Goal: Information Seeking & Learning: Learn about a topic

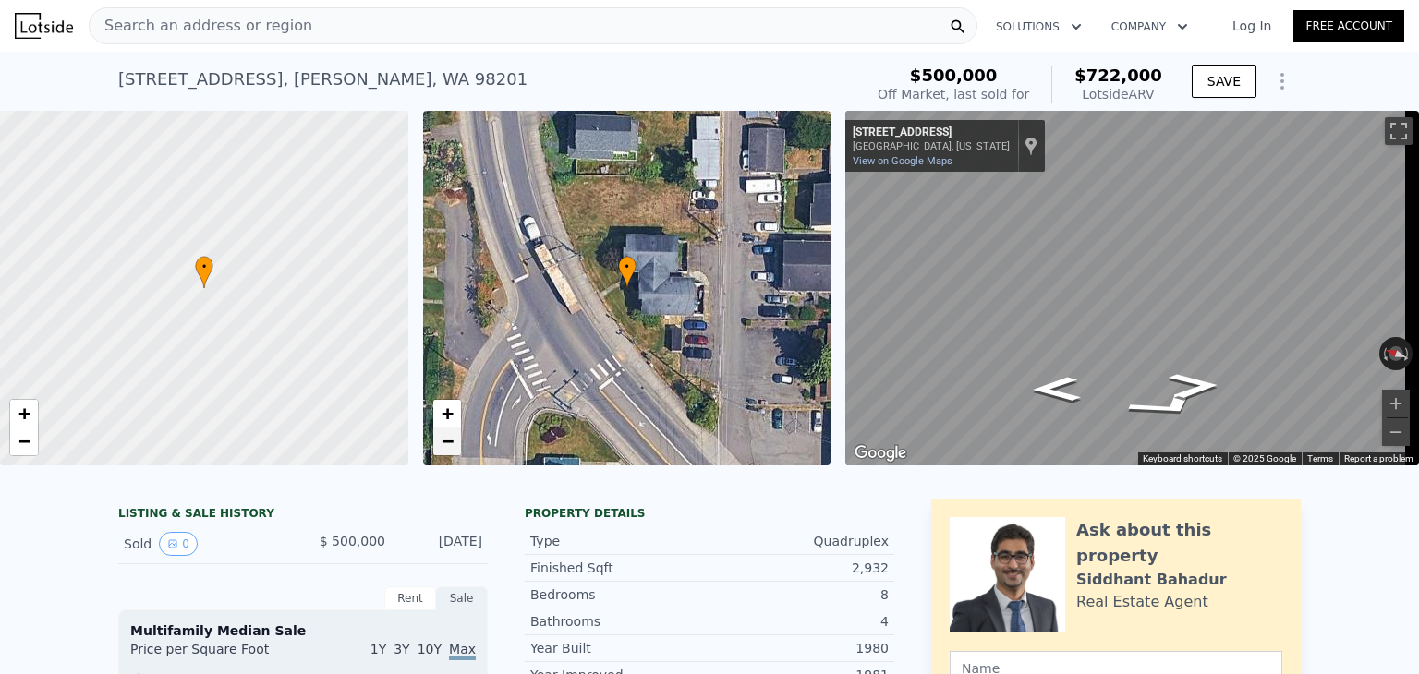
click at [448, 442] on span "−" at bounding box center [447, 441] width 12 height 23
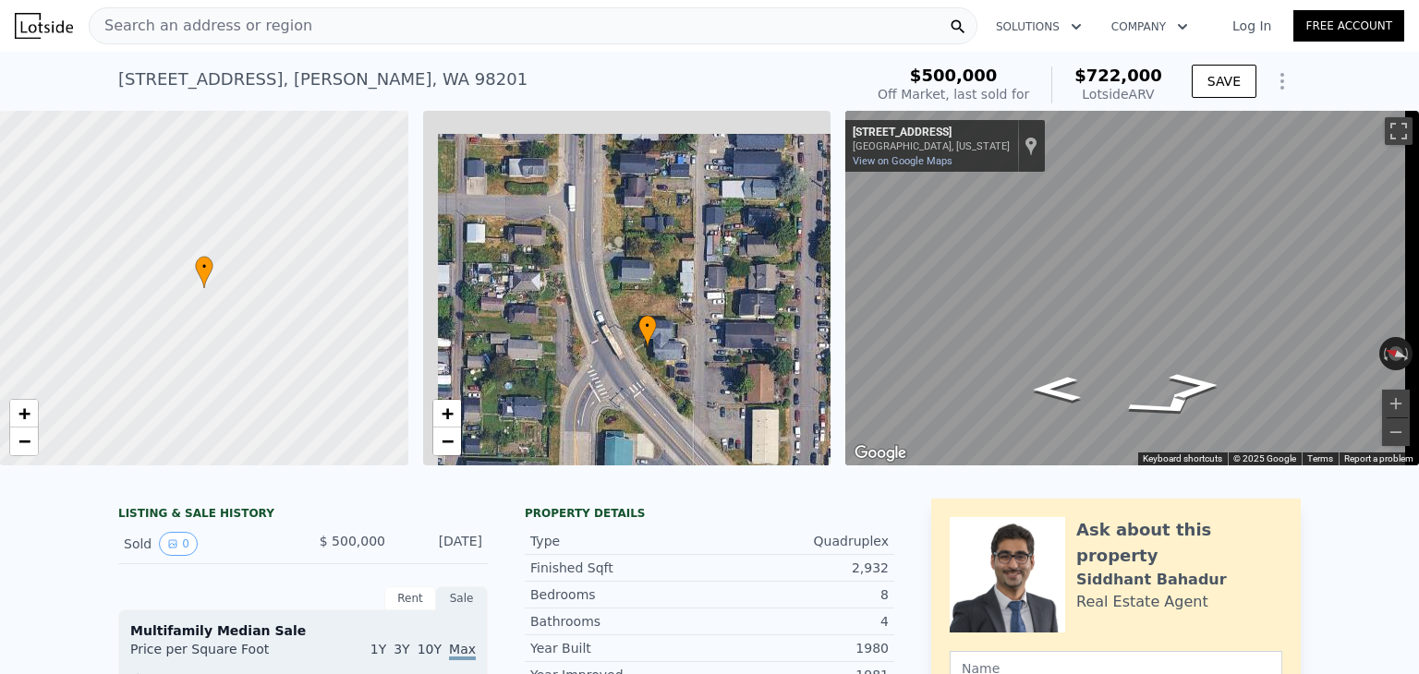
drag, startPoint x: 608, startPoint y: 289, endPoint x: 631, endPoint y: 363, distance: 77.4
click at [631, 363] on div "• + −" at bounding box center [627, 288] width 408 height 355
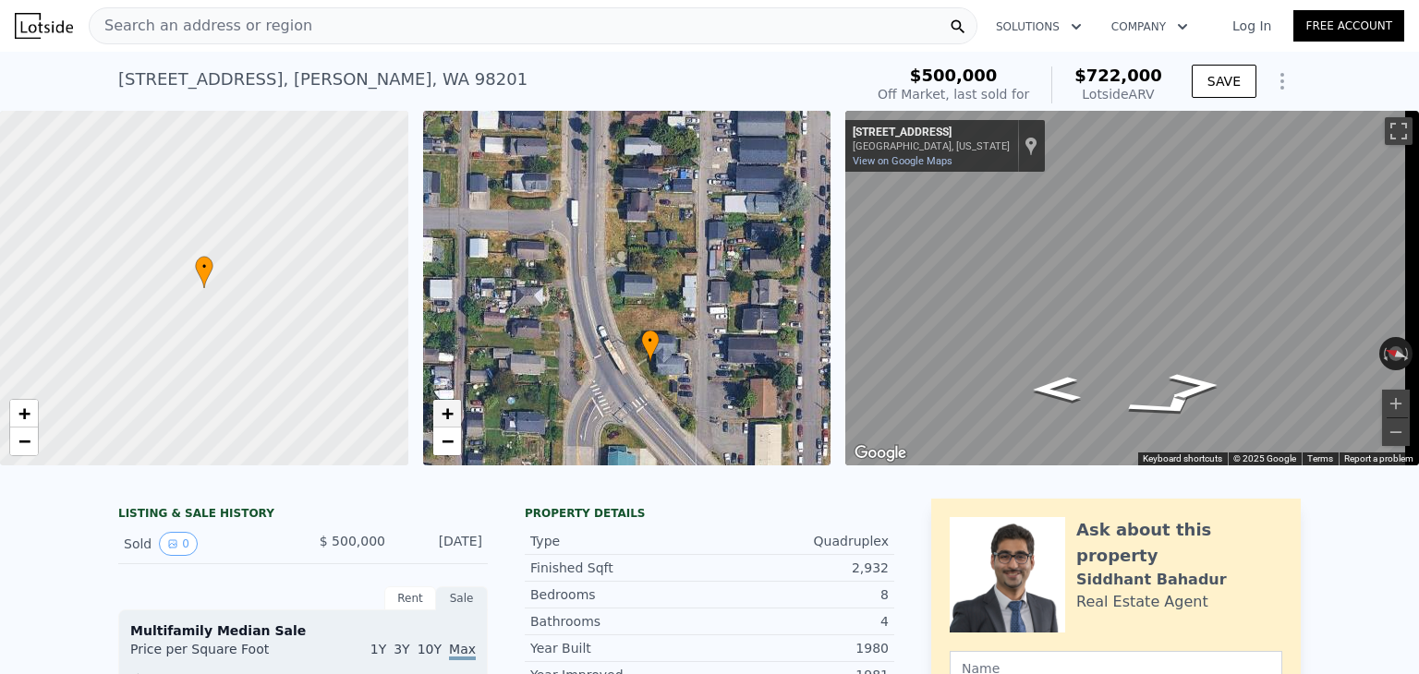
click at [449, 419] on span "+" at bounding box center [447, 413] width 12 height 23
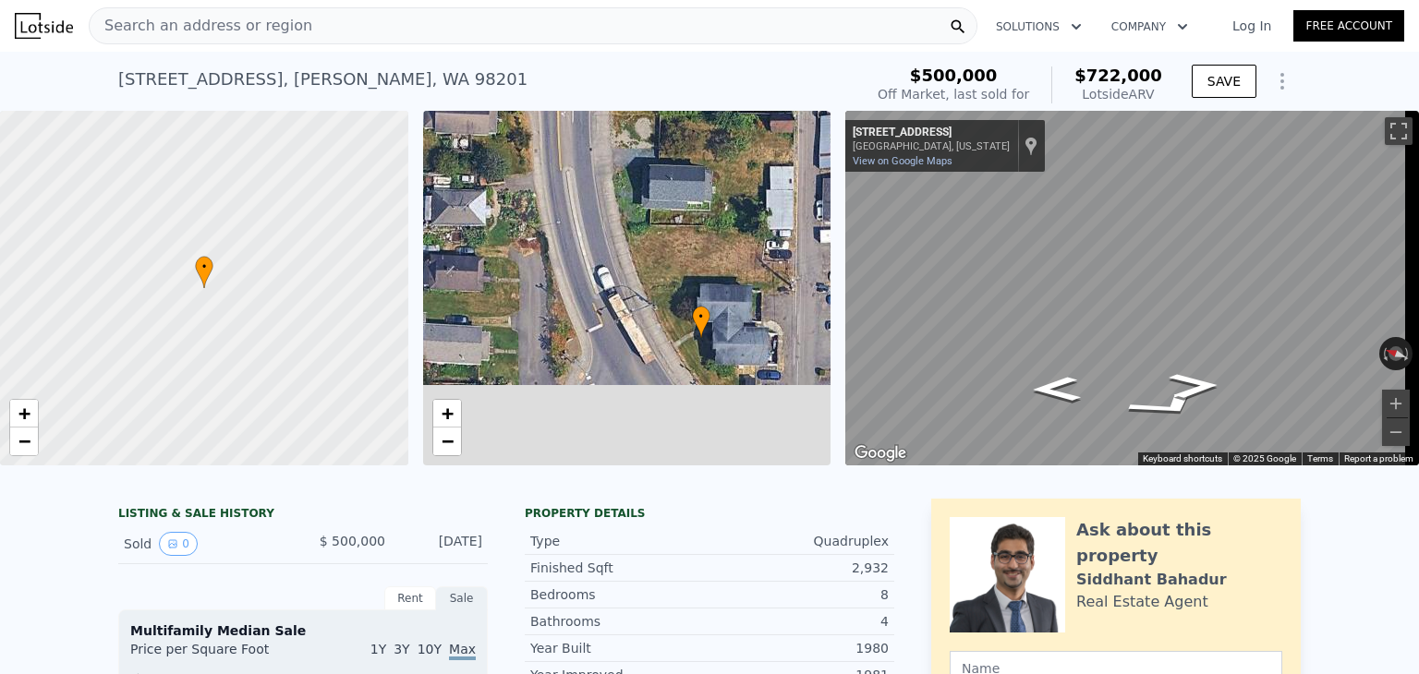
drag, startPoint x: 715, startPoint y: 266, endPoint x: 718, endPoint y: 247, distance: 19.6
click at [718, 247] on div "• + −" at bounding box center [627, 288] width 408 height 355
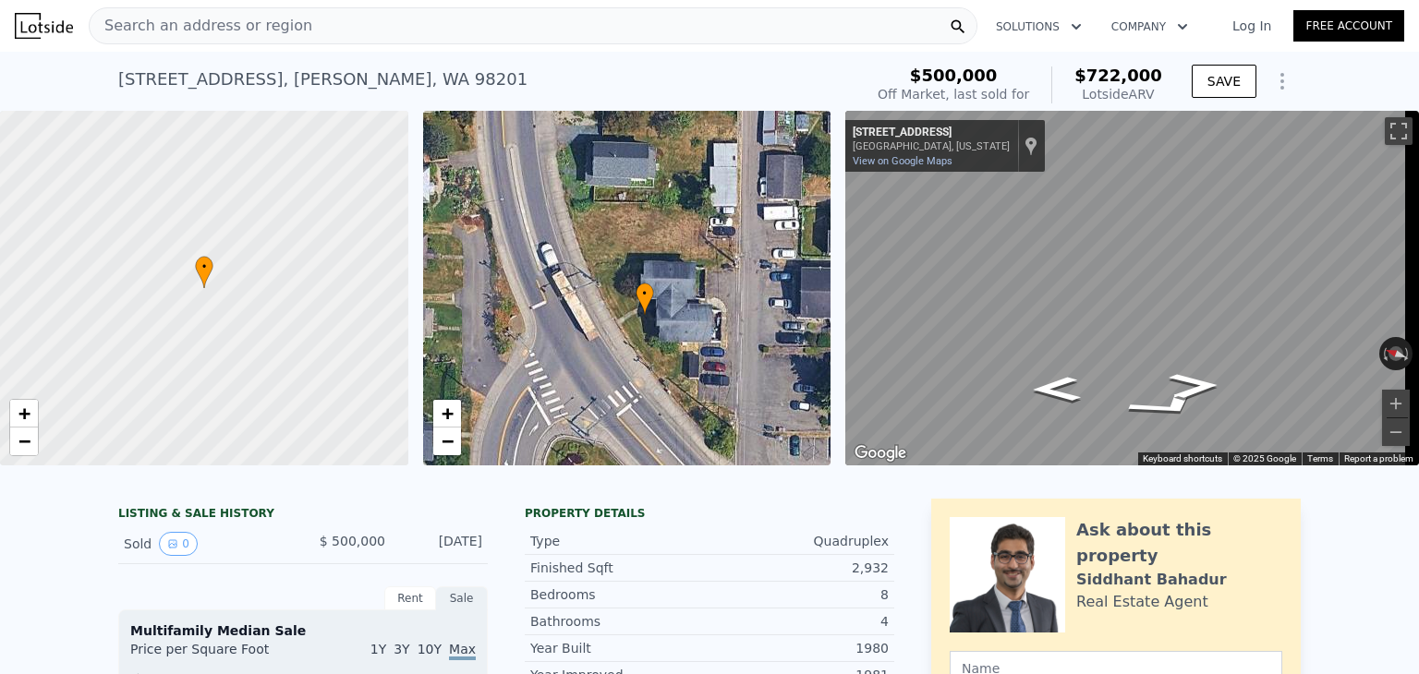
drag, startPoint x: 765, startPoint y: 333, endPoint x: 705, endPoint y: 330, distance: 60.2
click at [706, 330] on div "• + −" at bounding box center [627, 288] width 408 height 355
click at [448, 404] on span "+" at bounding box center [447, 413] width 12 height 23
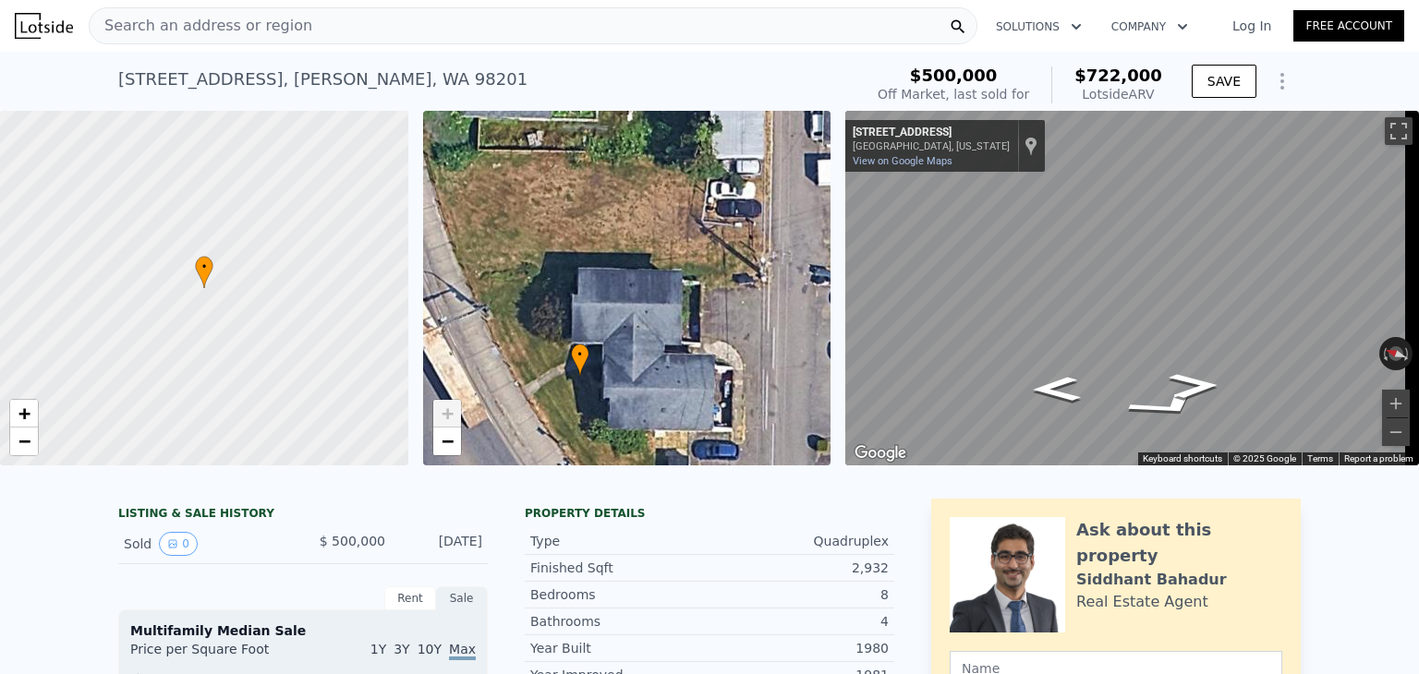
drag, startPoint x: 754, startPoint y: 322, endPoint x: 679, endPoint y: 354, distance: 81.2
click at [679, 354] on div "• + −" at bounding box center [627, 288] width 408 height 355
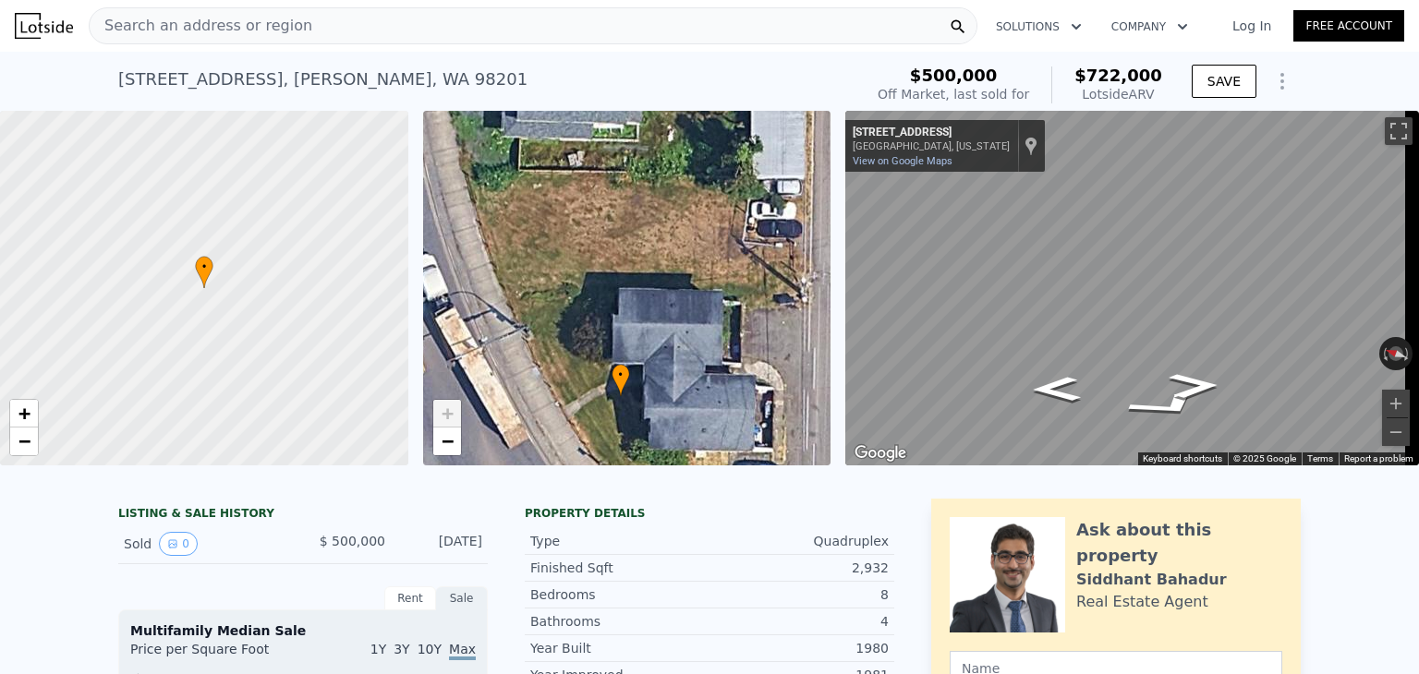
drag, startPoint x: 594, startPoint y: 271, endPoint x: 632, endPoint y: 300, distance: 48.0
click at [632, 300] on div "• + −" at bounding box center [627, 288] width 408 height 355
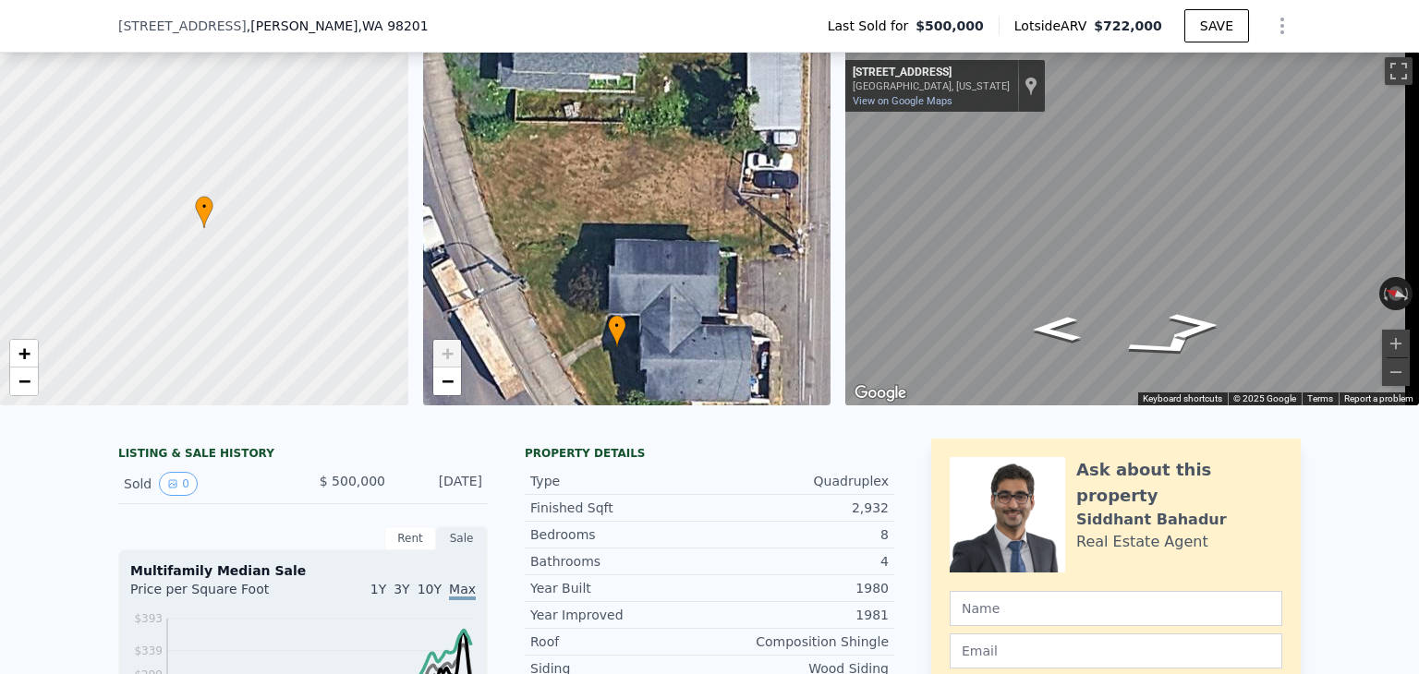
scroll to position [177, 0]
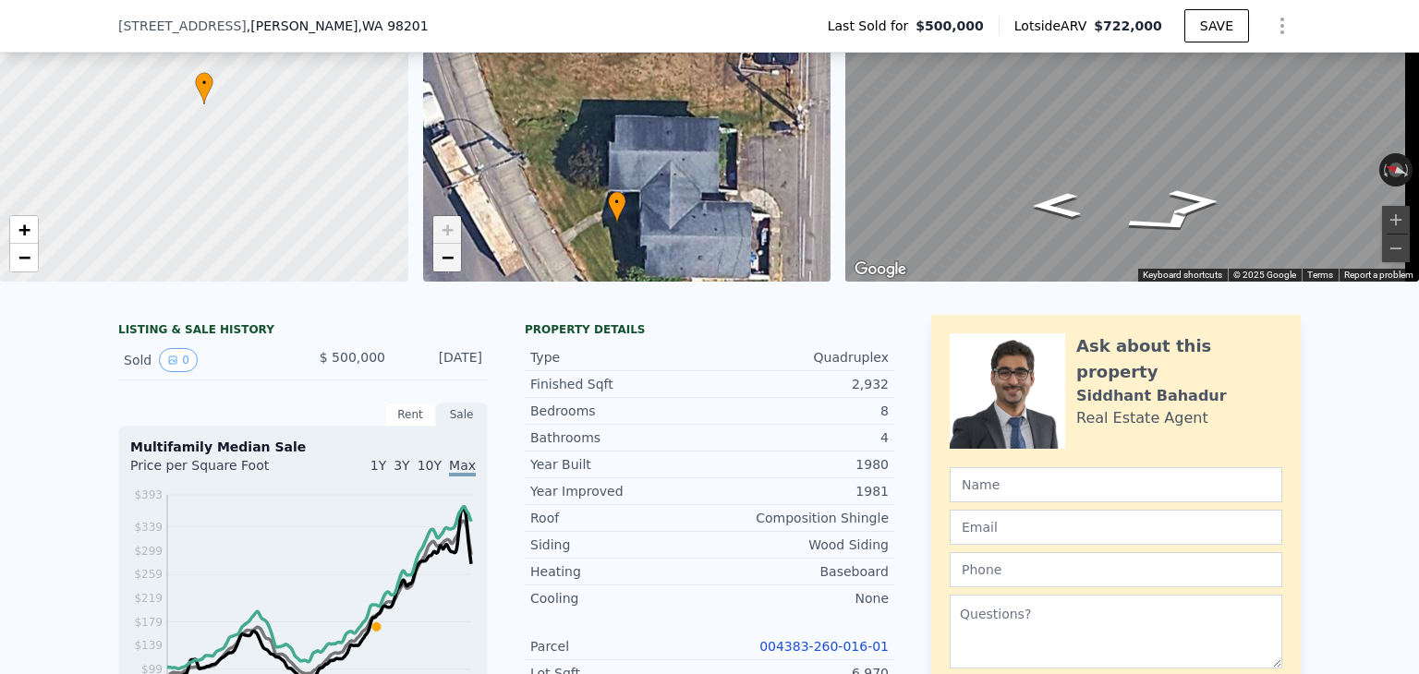
click at [443, 257] on span "−" at bounding box center [447, 257] width 12 height 23
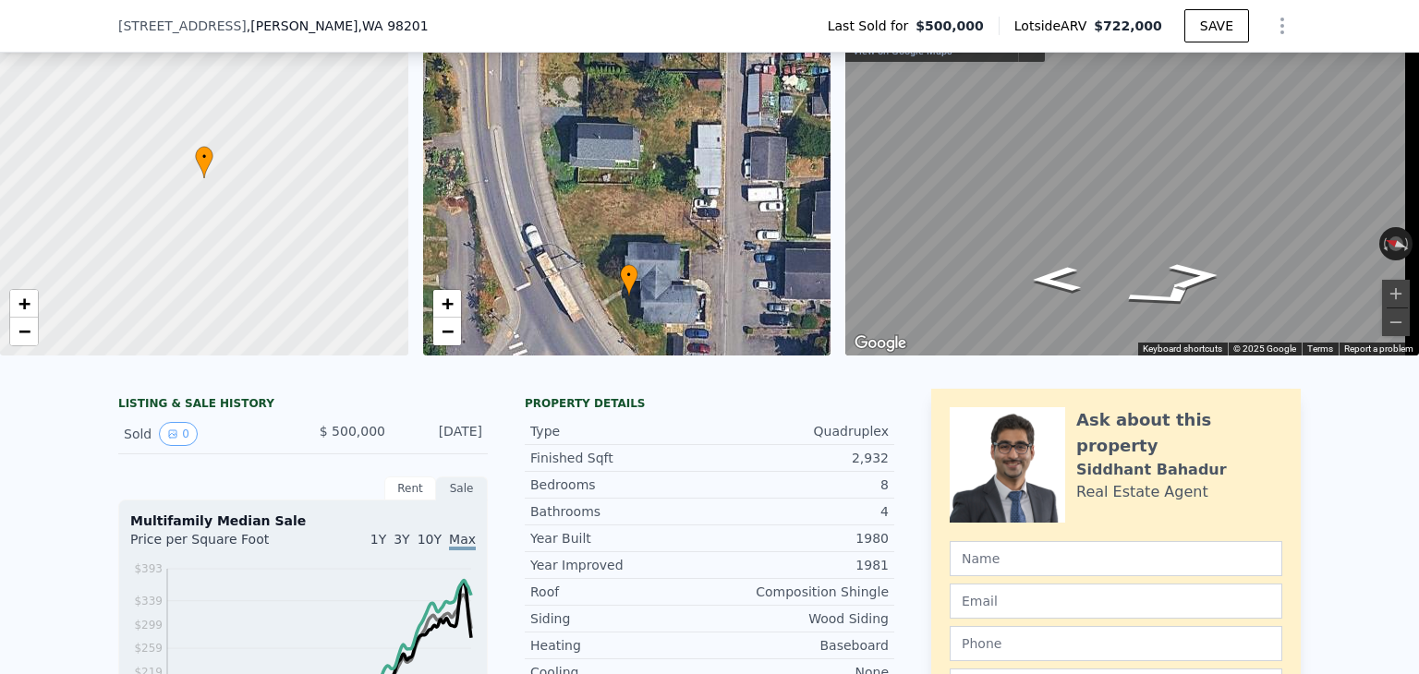
drag, startPoint x: 647, startPoint y: 219, endPoint x: 654, endPoint y: 305, distance: 86.2
click at [654, 305] on div "• + −" at bounding box center [627, 178] width 408 height 355
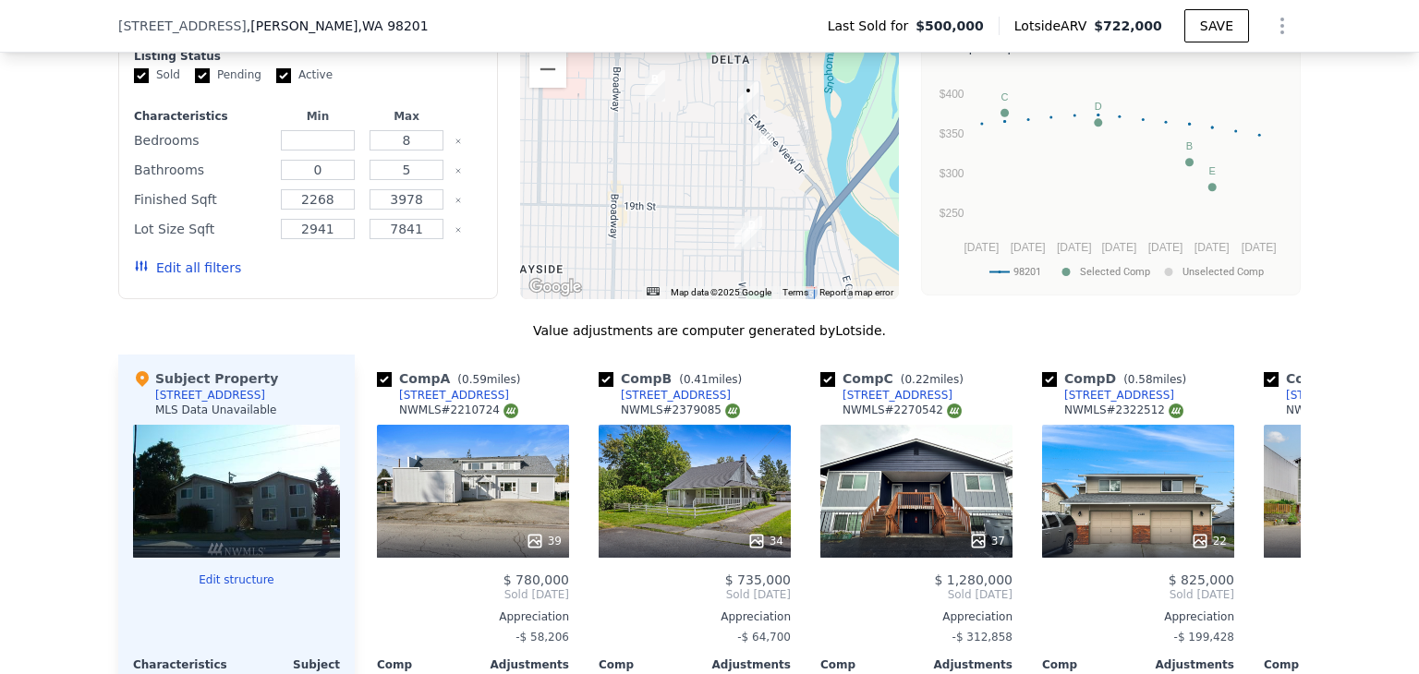
scroll to position [1854, 0]
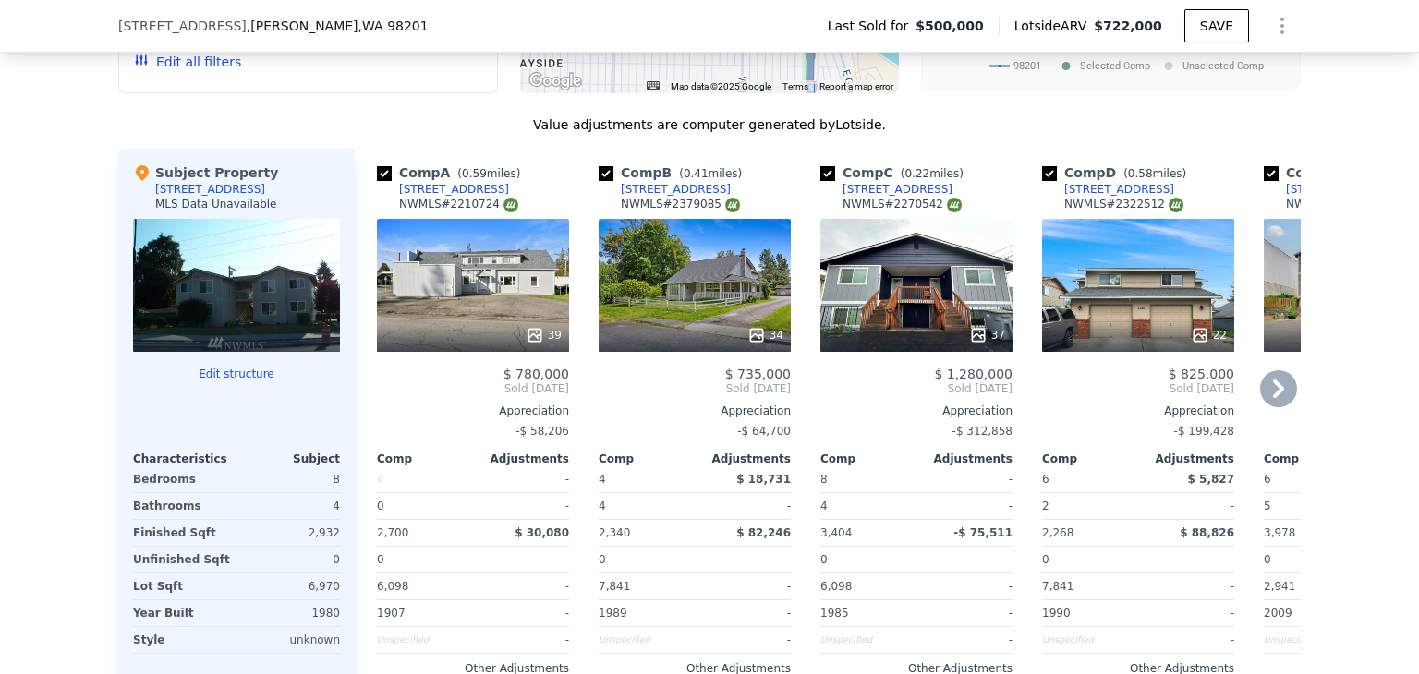
click at [1279, 378] on icon at bounding box center [1278, 388] width 37 height 37
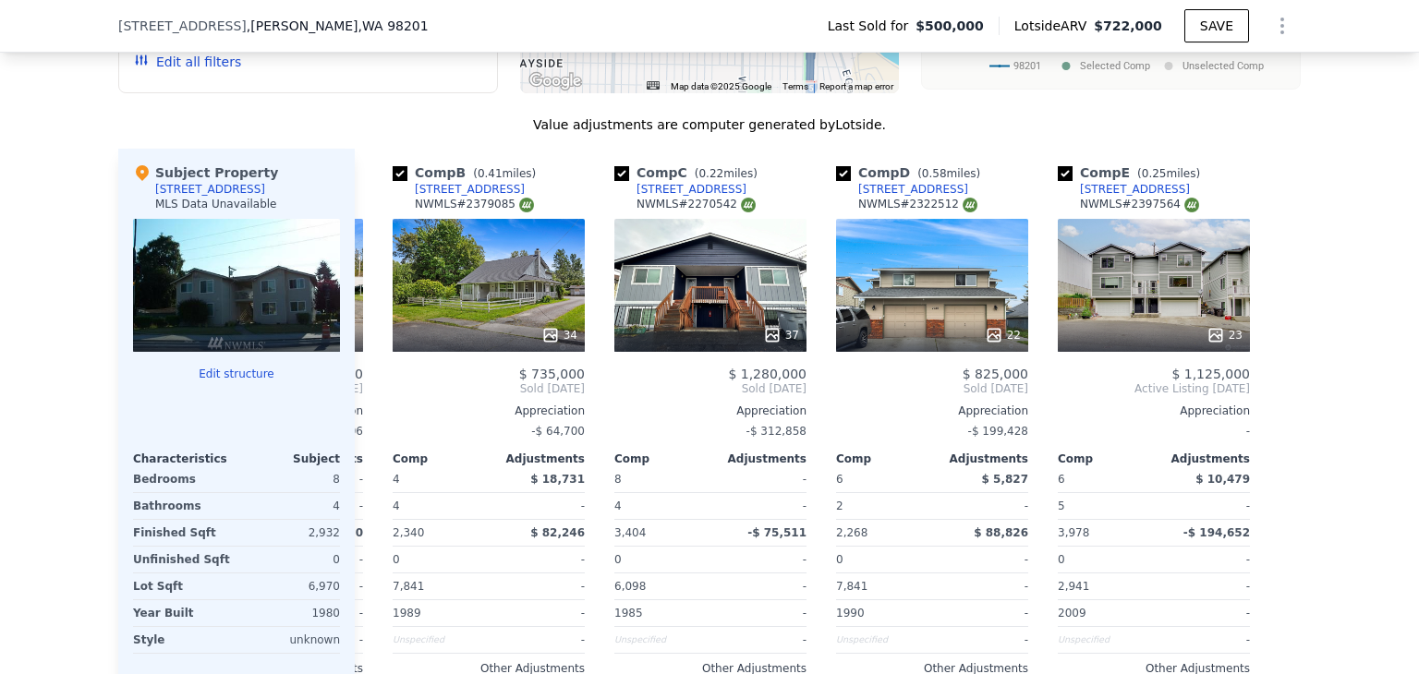
scroll to position [0, 207]
click at [360, 387] on icon at bounding box center [376, 388] width 37 height 37
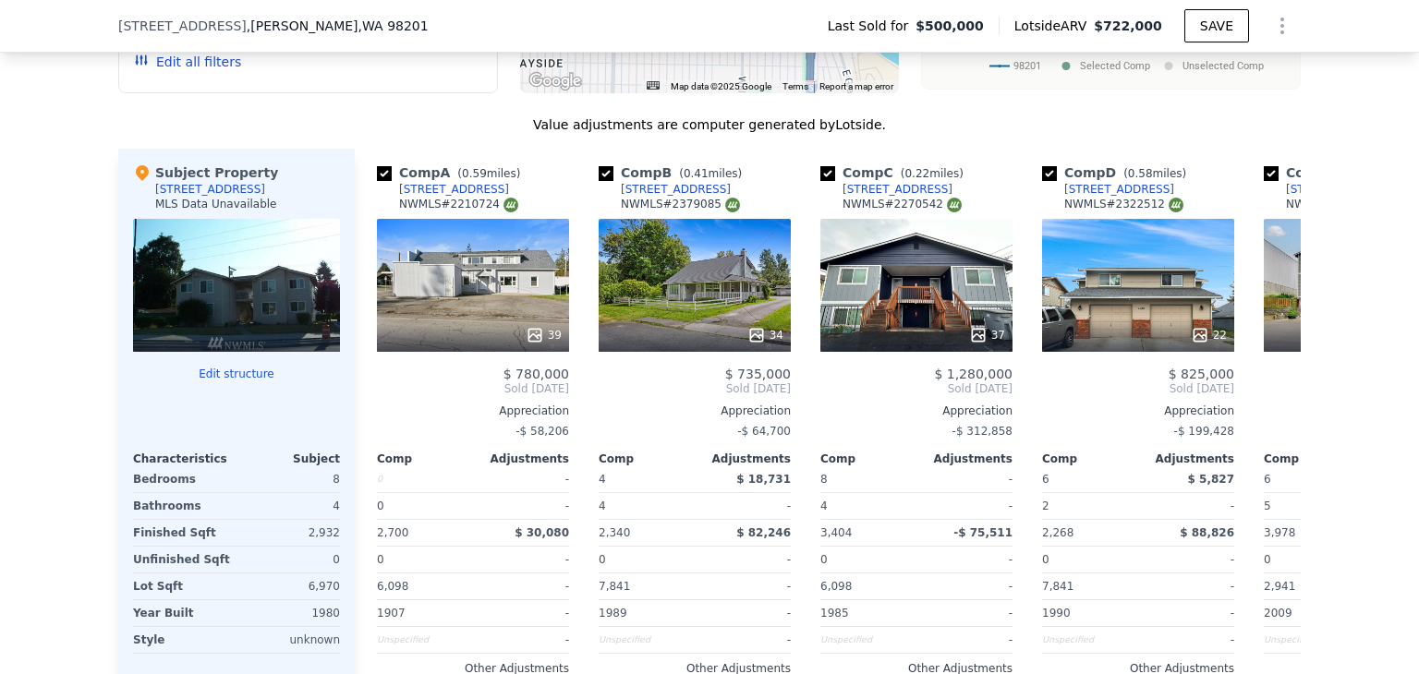
scroll to position [0, 0]
click at [1291, 384] on span "Active Listing [DATE]" at bounding box center [1360, 389] width 192 height 15
click at [1264, 381] on icon at bounding box center [1278, 388] width 37 height 37
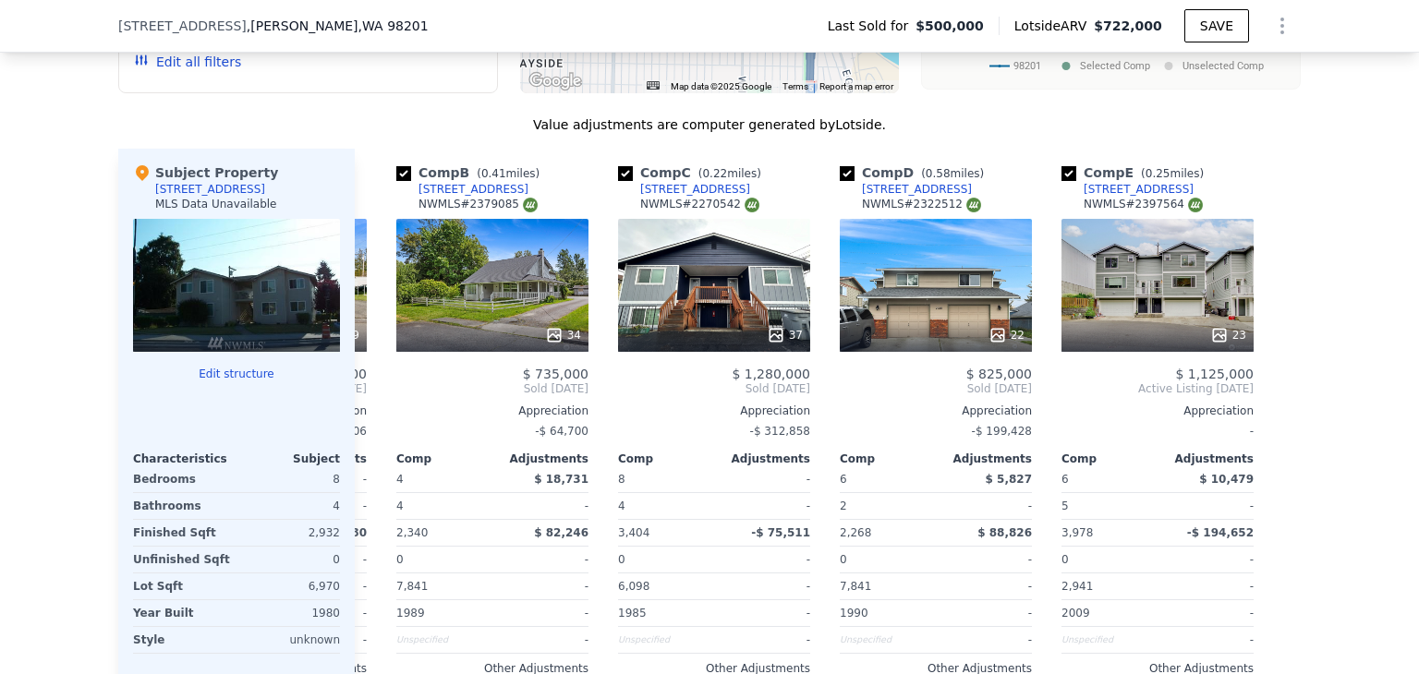
scroll to position [0, 207]
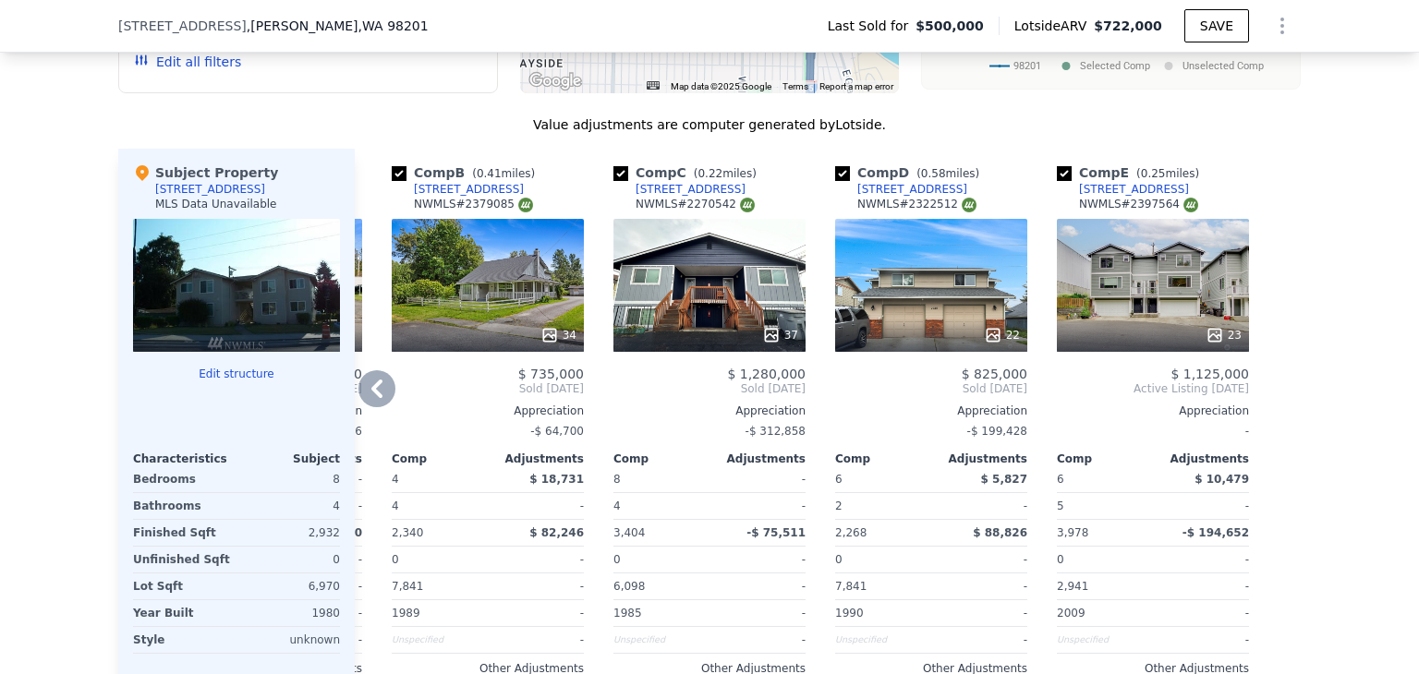
click at [362, 370] on icon at bounding box center [376, 388] width 37 height 37
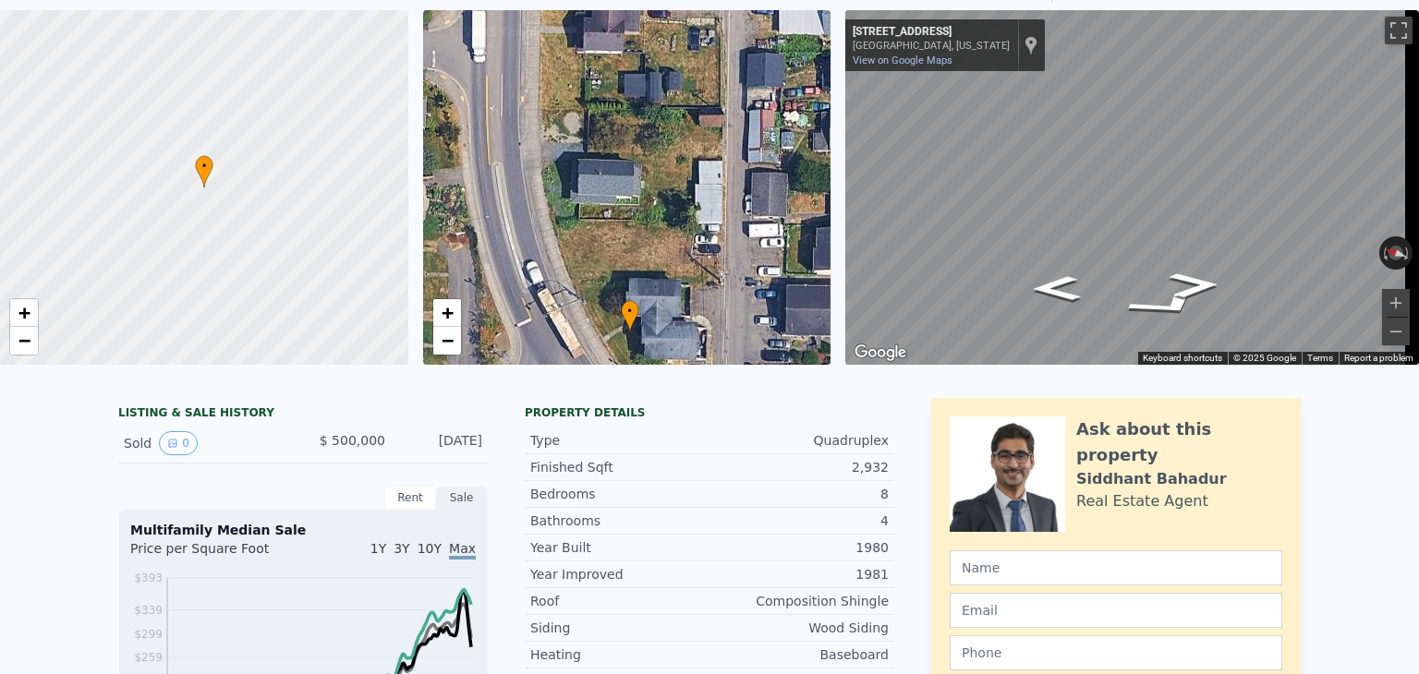
scroll to position [13, 0]
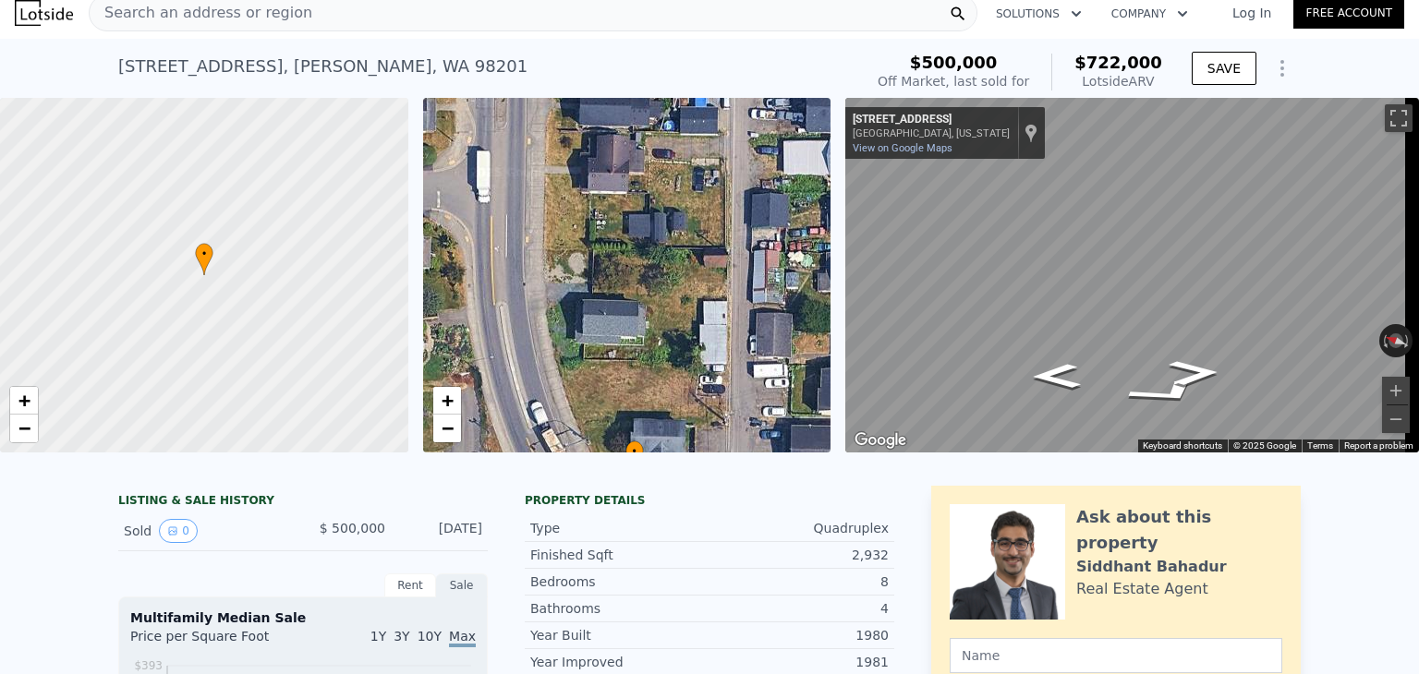
drag, startPoint x: 592, startPoint y: 225, endPoint x: 589, endPoint y: 366, distance: 140.4
click at [589, 366] on div "• + −" at bounding box center [627, 275] width 408 height 355
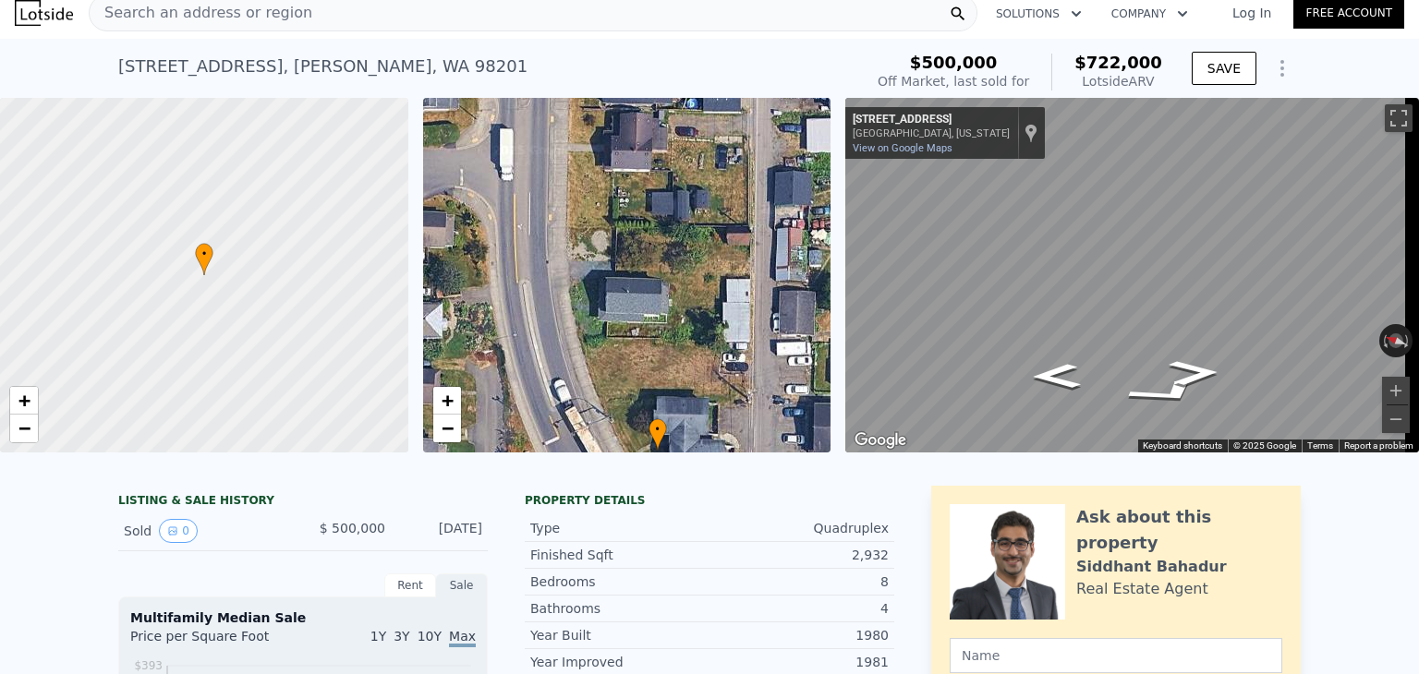
drag, startPoint x: 610, startPoint y: 344, endPoint x: 640, endPoint y: 206, distance: 141.0
click at [640, 206] on div "• + −" at bounding box center [627, 275] width 408 height 355
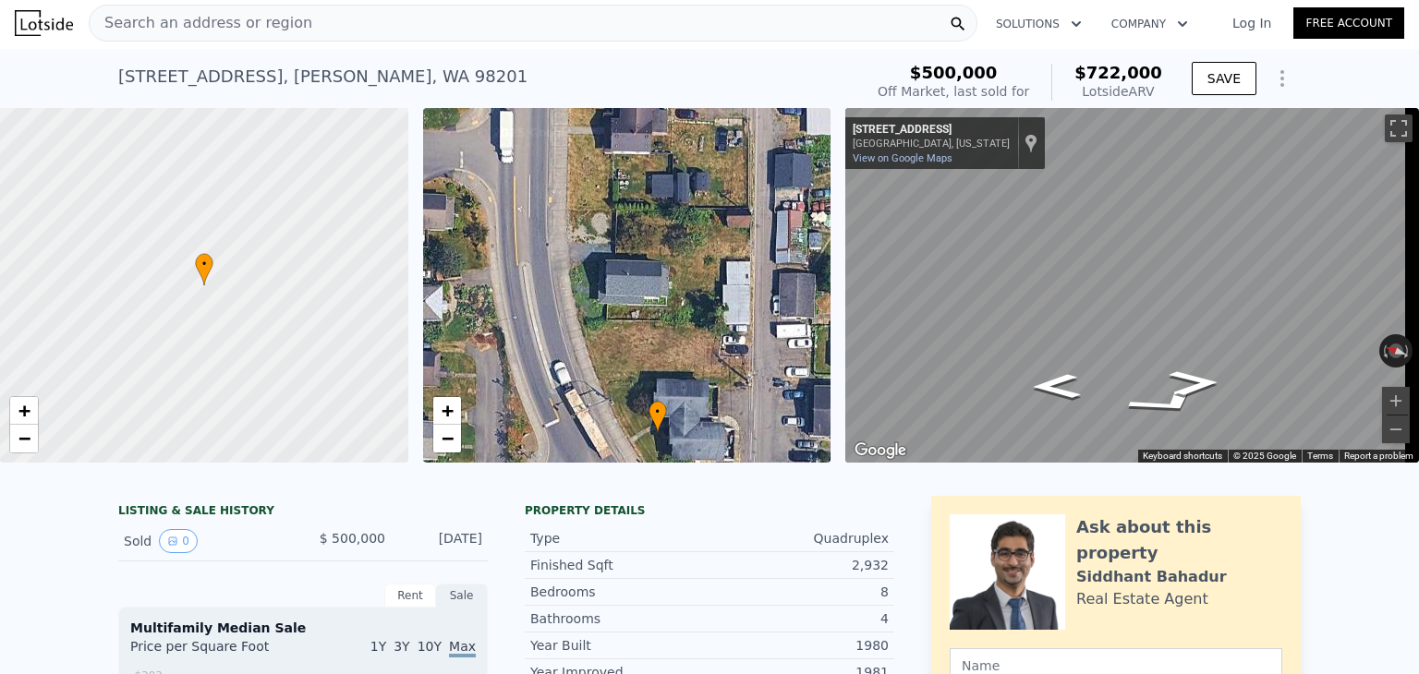
scroll to position [0, 0]
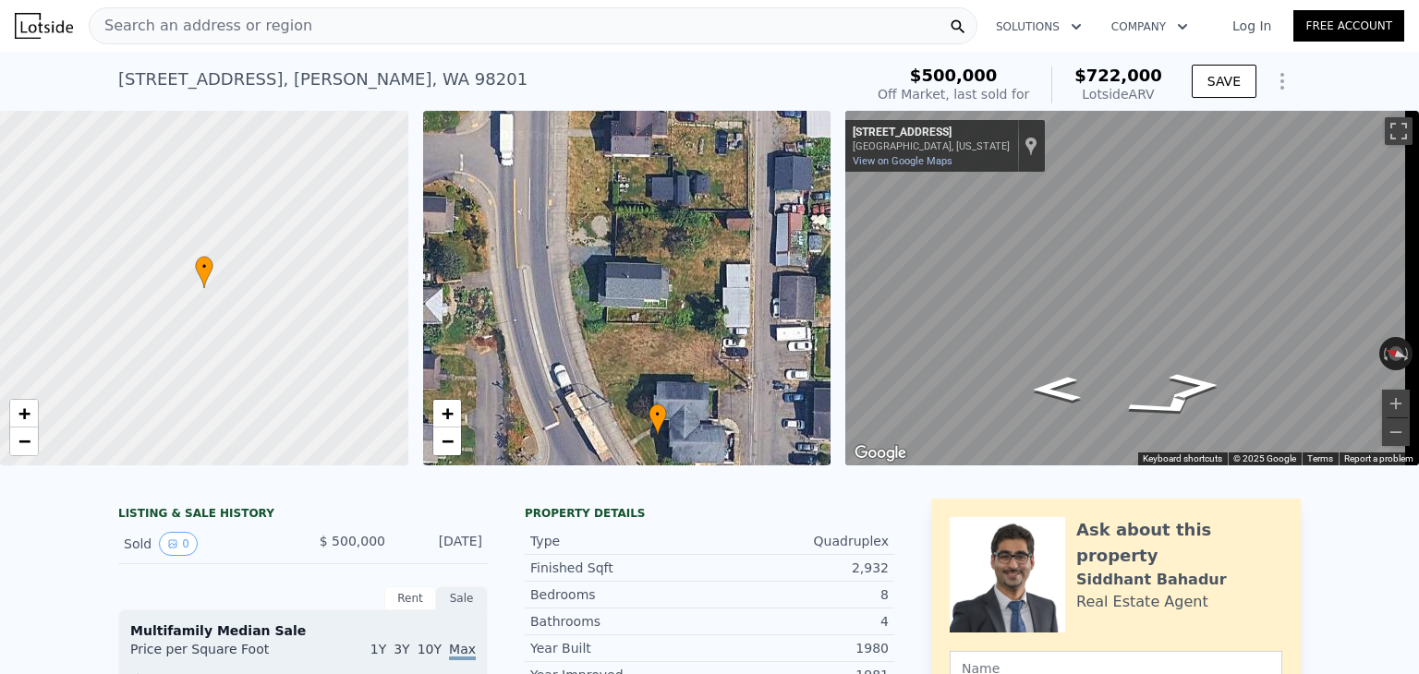
click at [661, 372] on div "• + −" at bounding box center [627, 288] width 408 height 355
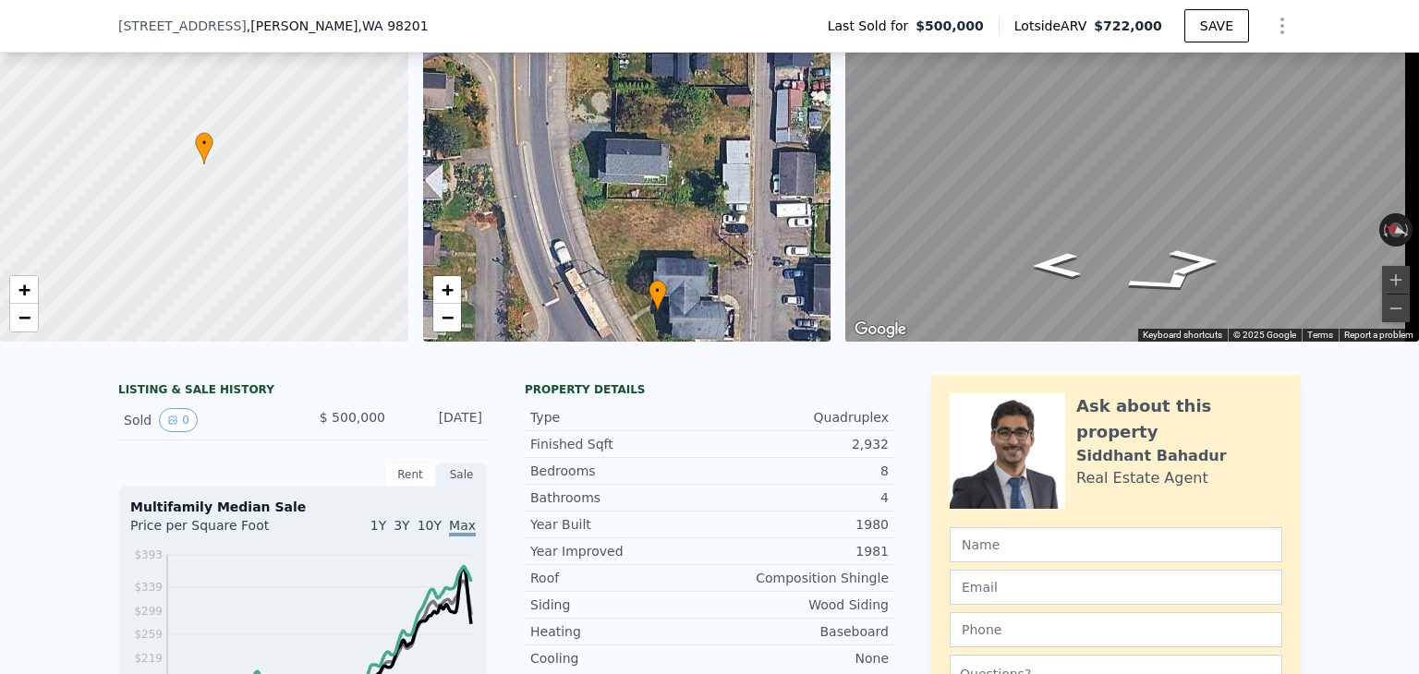
scroll to position [85, 0]
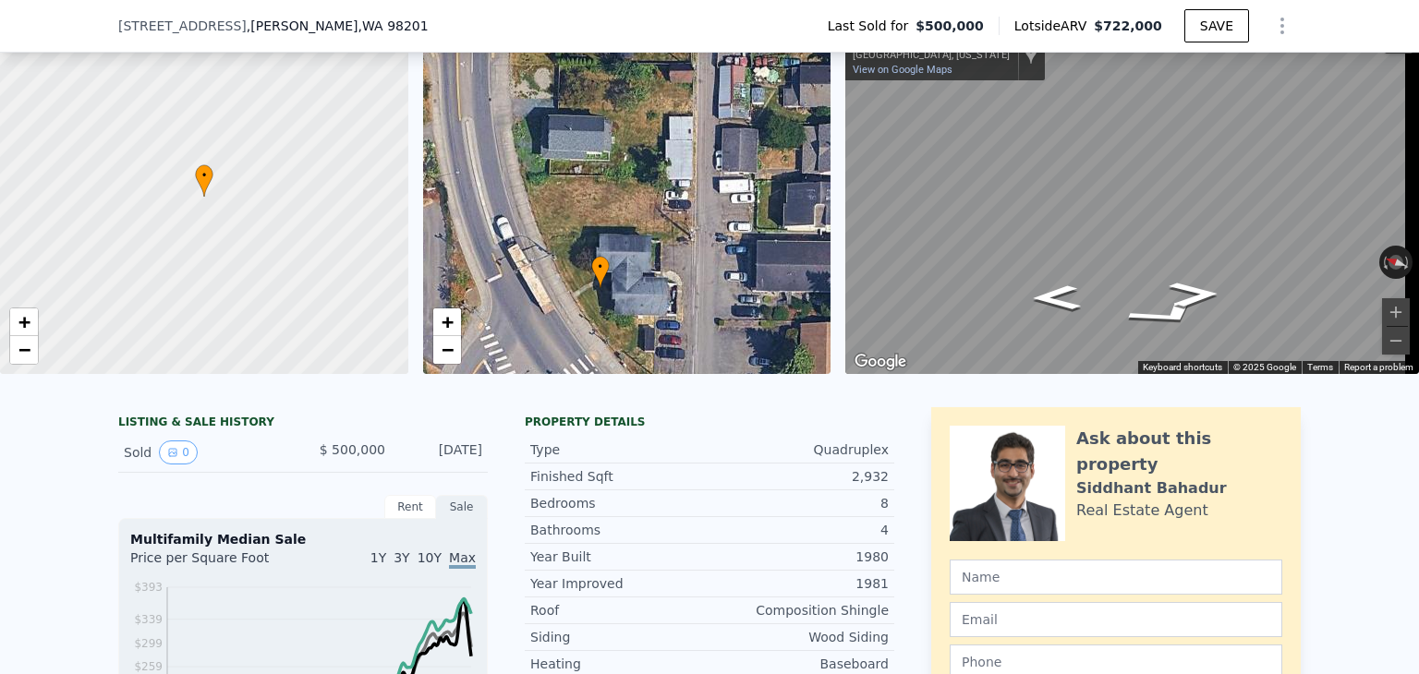
drag, startPoint x: 754, startPoint y: 273, endPoint x: 697, endPoint y: 216, distance: 81.0
click at [697, 216] on div "• + −" at bounding box center [627, 196] width 408 height 355
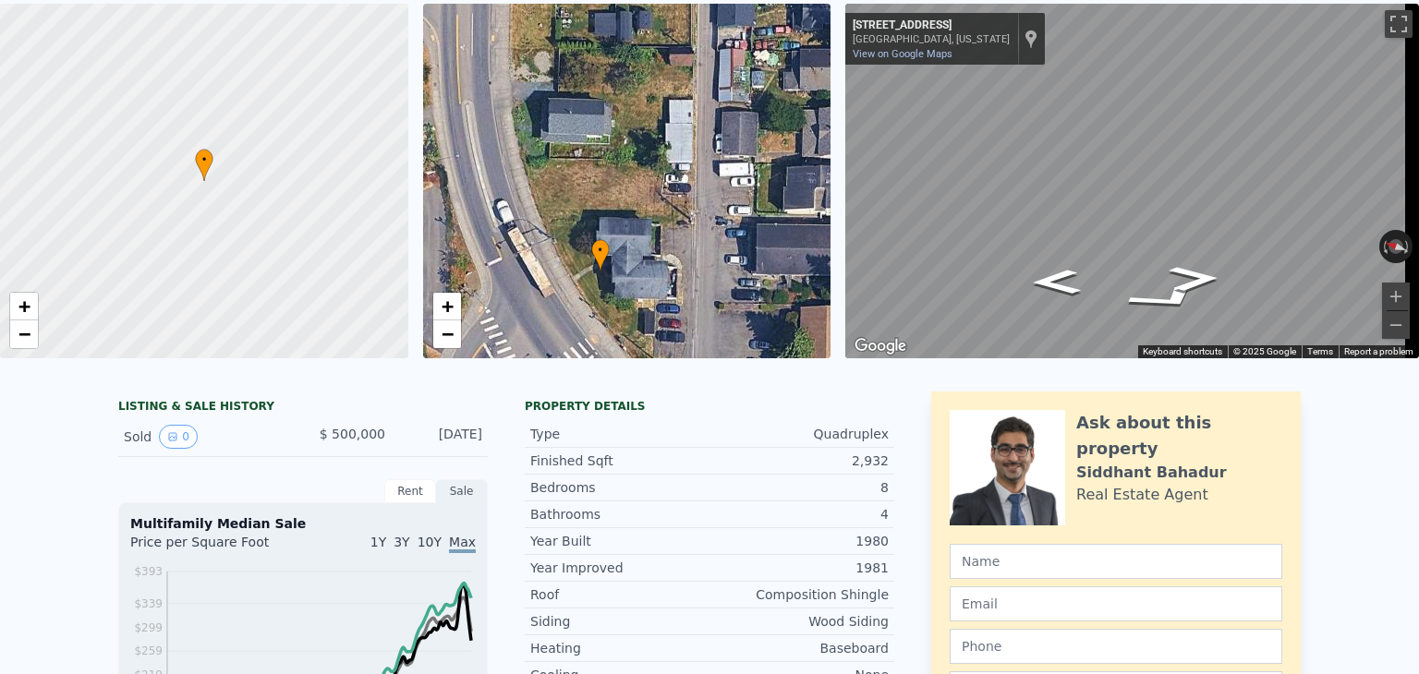
scroll to position [6, 0]
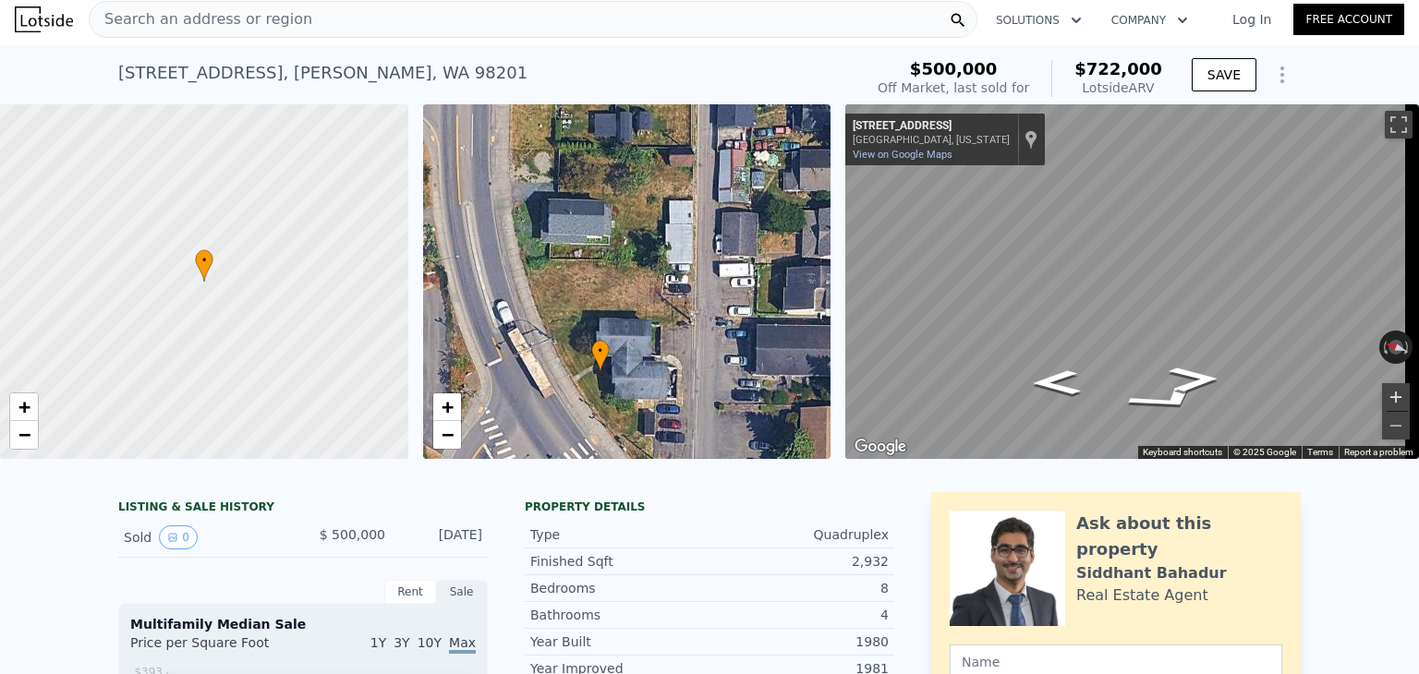
click at [1382, 387] on button "Zoom in" at bounding box center [1396, 397] width 28 height 28
click at [1382, 425] on button "Zoom out" at bounding box center [1396, 426] width 28 height 28
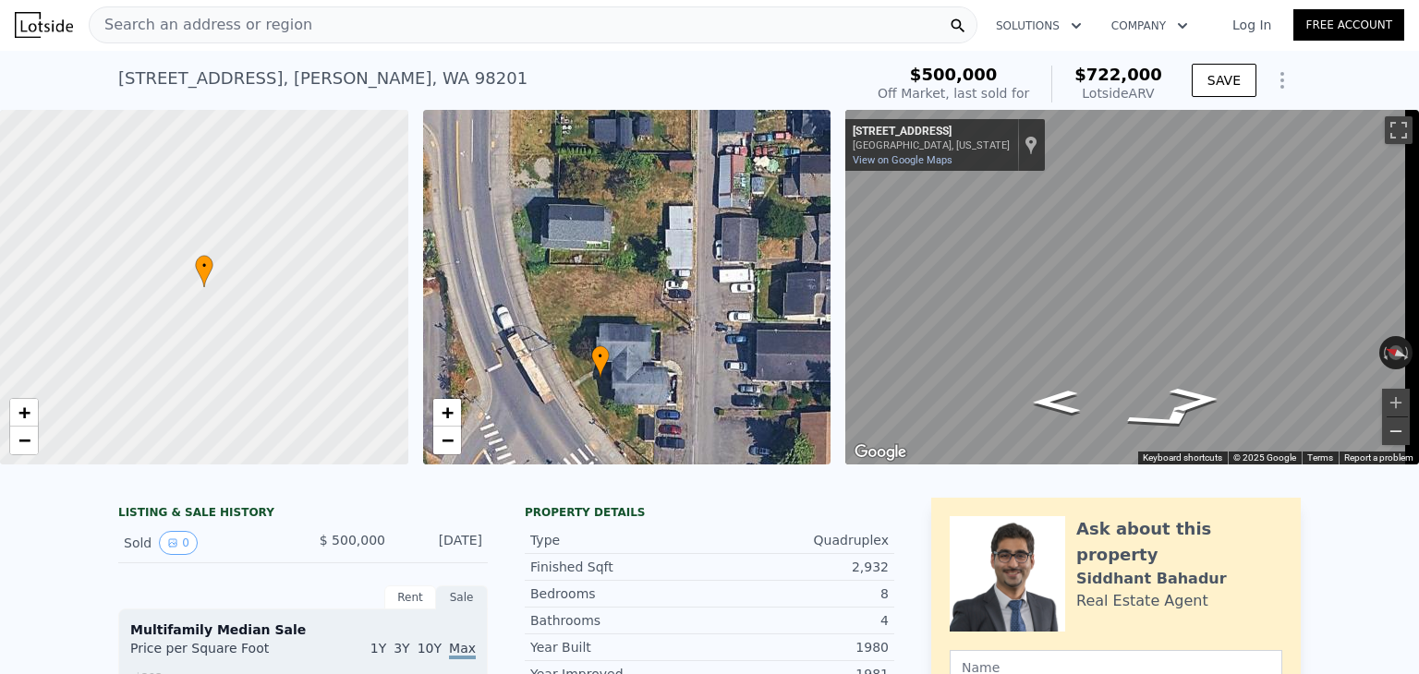
scroll to position [0, 0]
click at [1384, 396] on button "Zoom in" at bounding box center [1396, 404] width 28 height 28
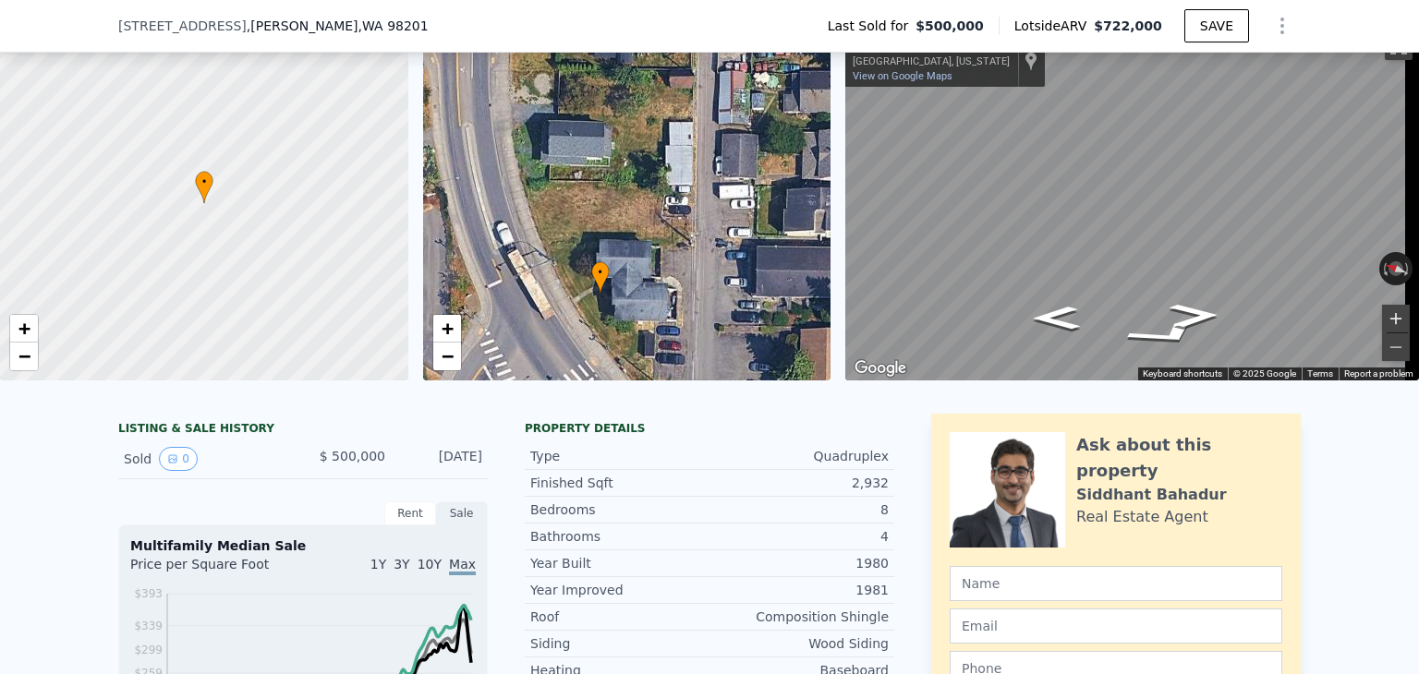
scroll to position [177, 0]
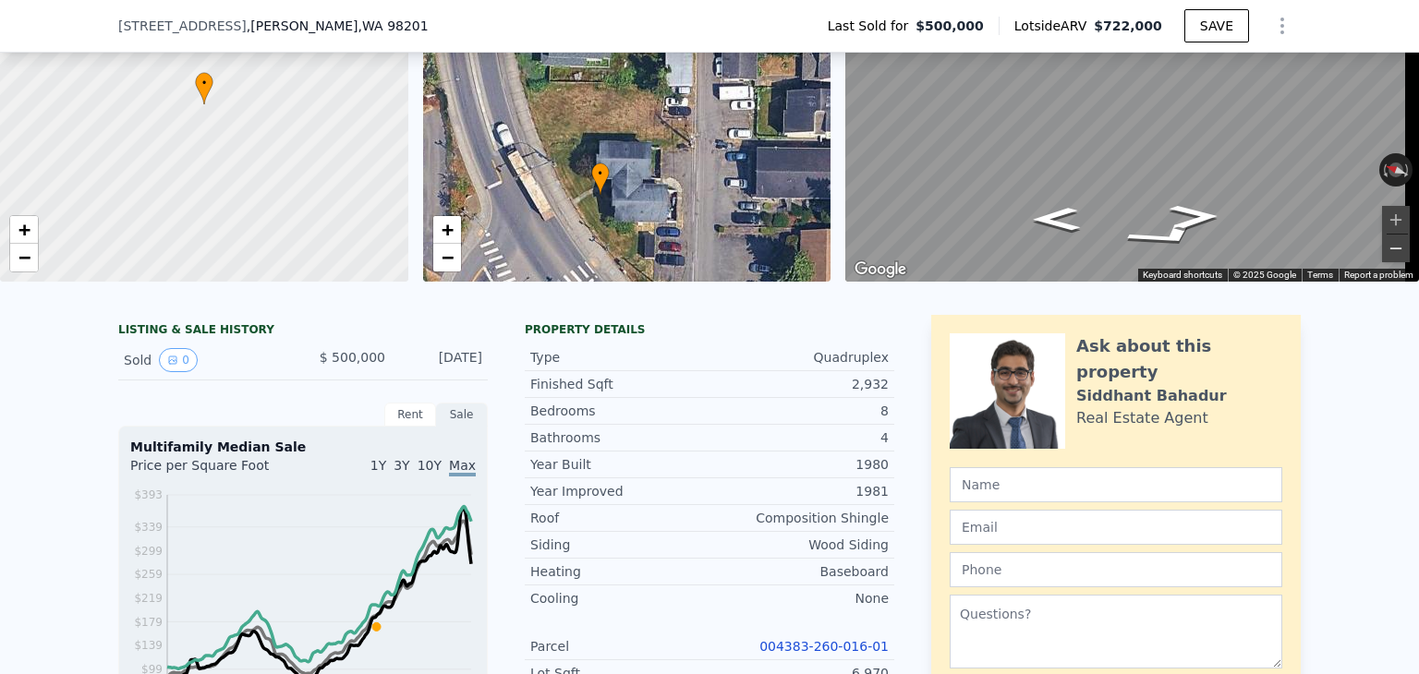
click at [1383, 248] on button "Zoom out" at bounding box center [1396, 249] width 28 height 28
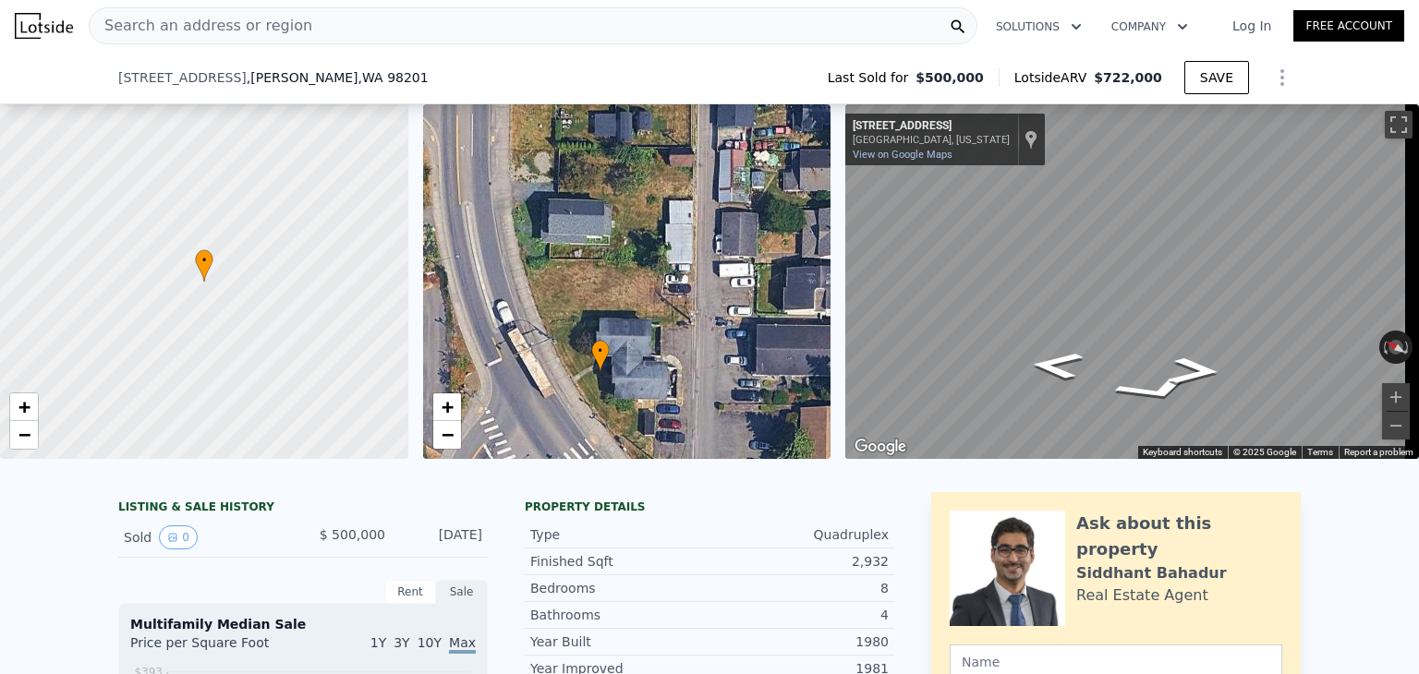
scroll to position [362, 0]
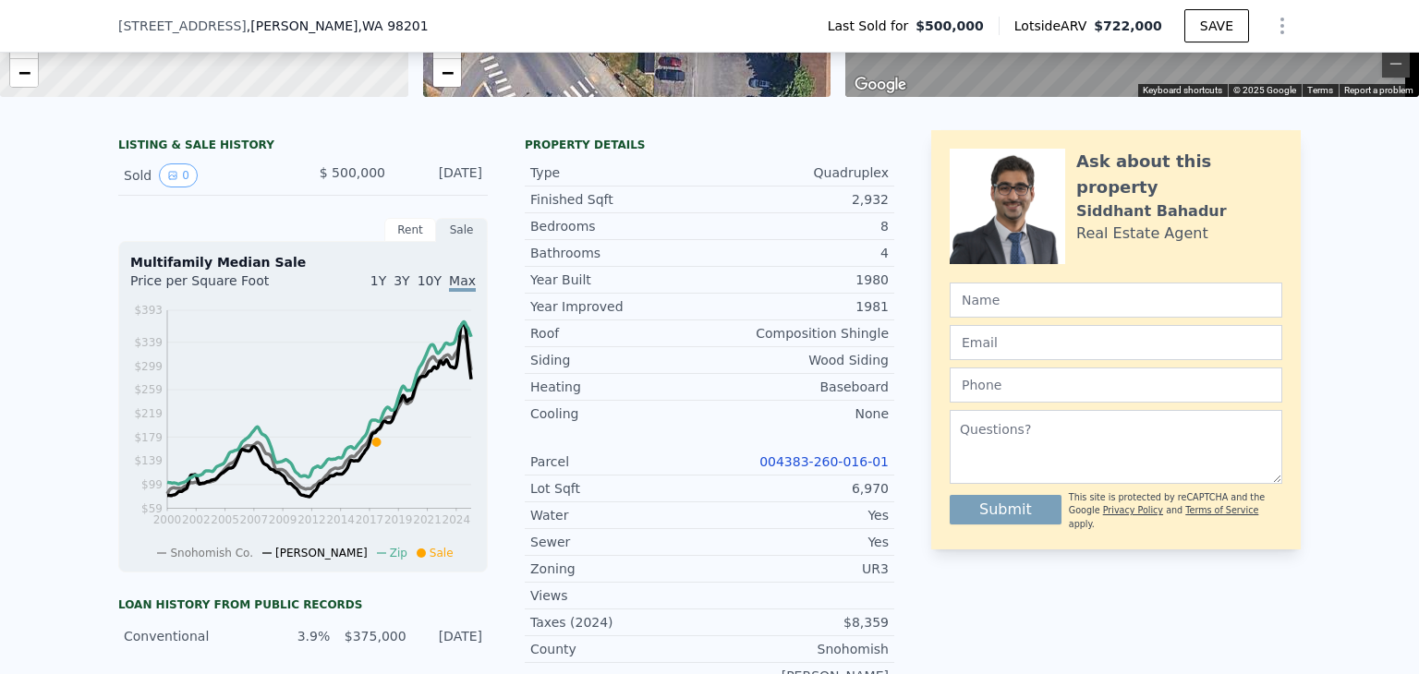
click at [826, 469] on link "004383-260-016-01" at bounding box center [823, 462] width 129 height 15
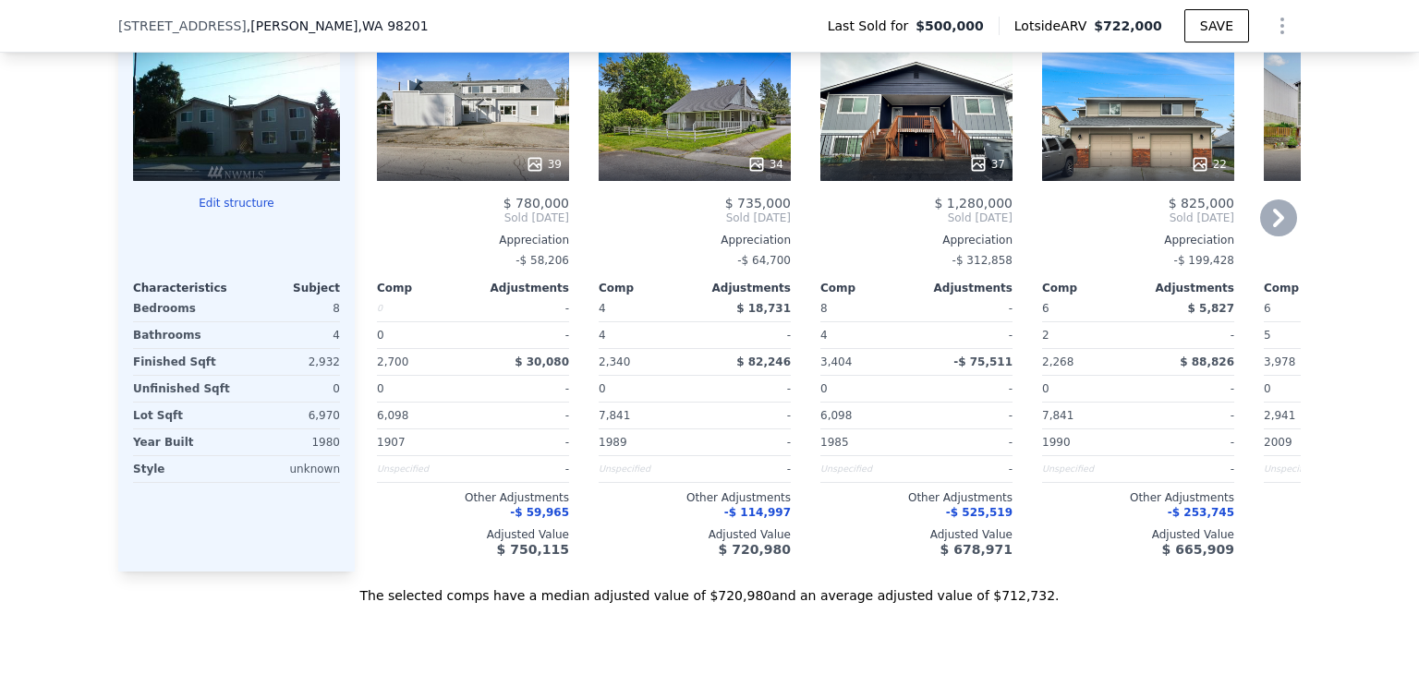
scroll to position [1933, 0]
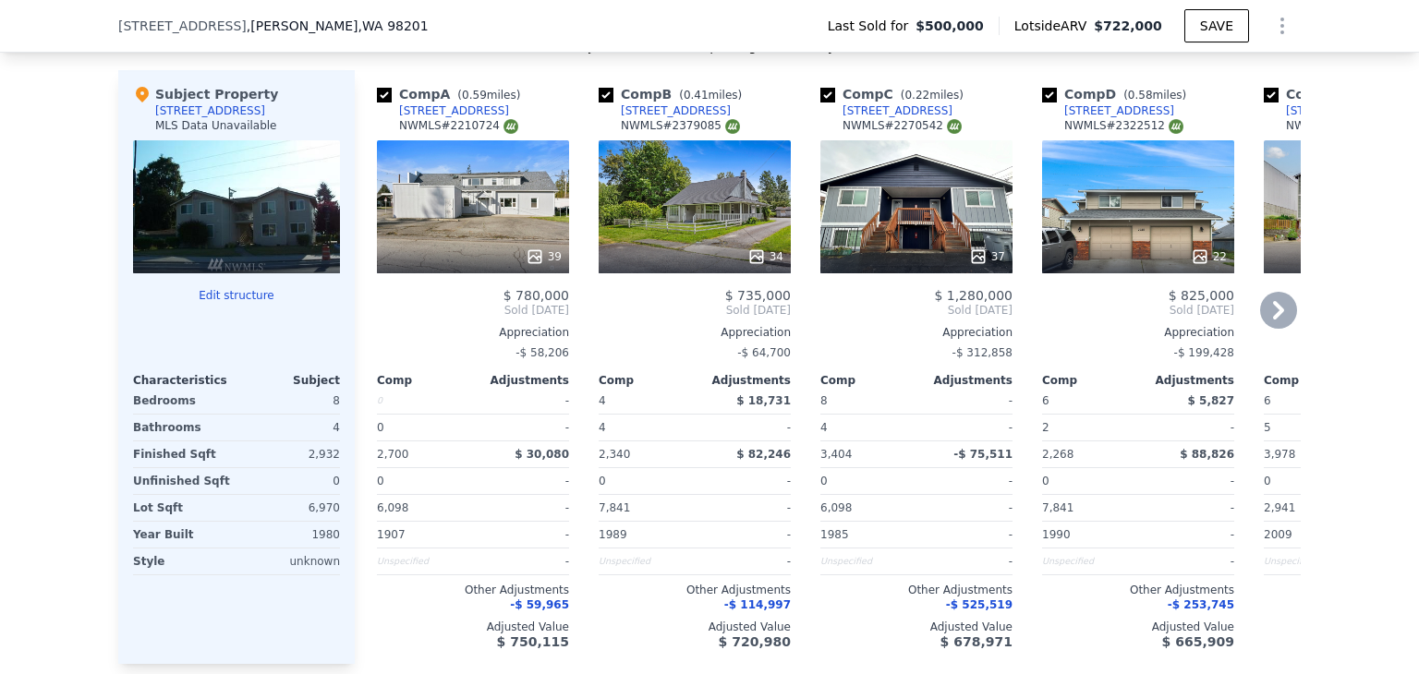
click at [1279, 292] on icon at bounding box center [1278, 310] width 37 height 37
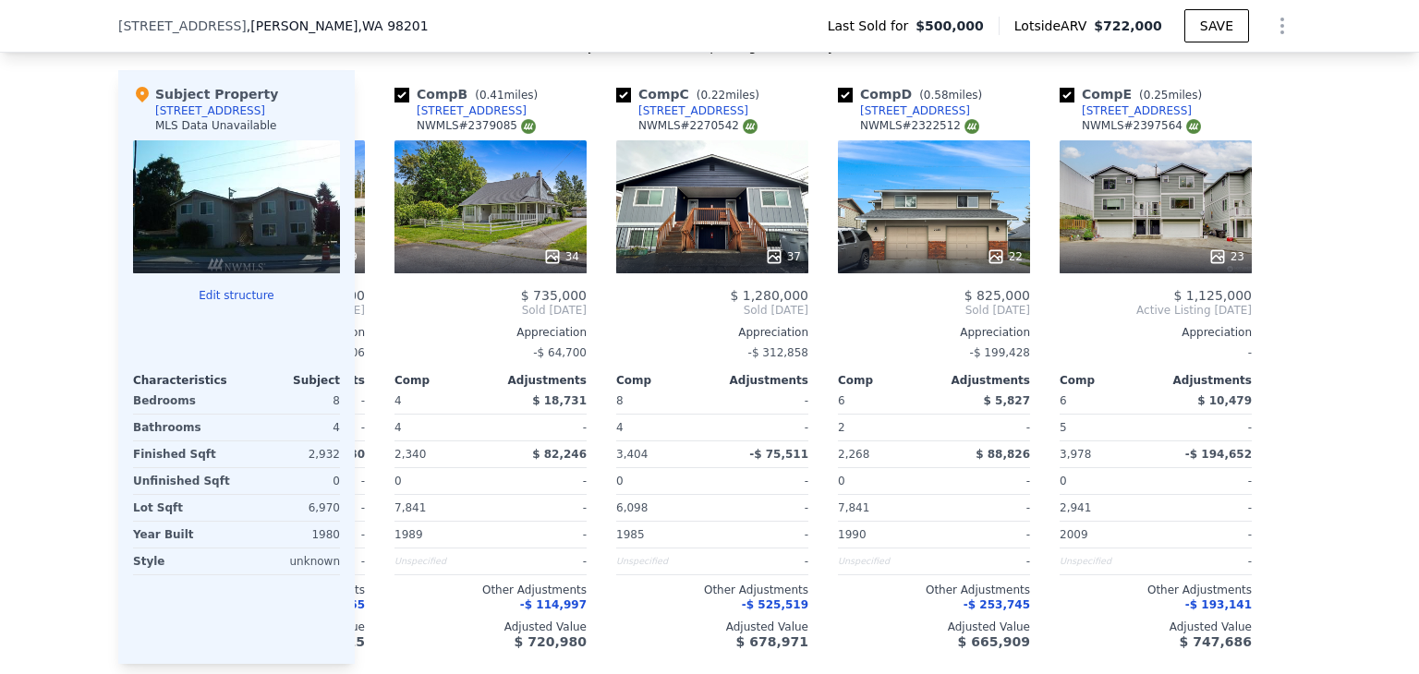
scroll to position [0, 207]
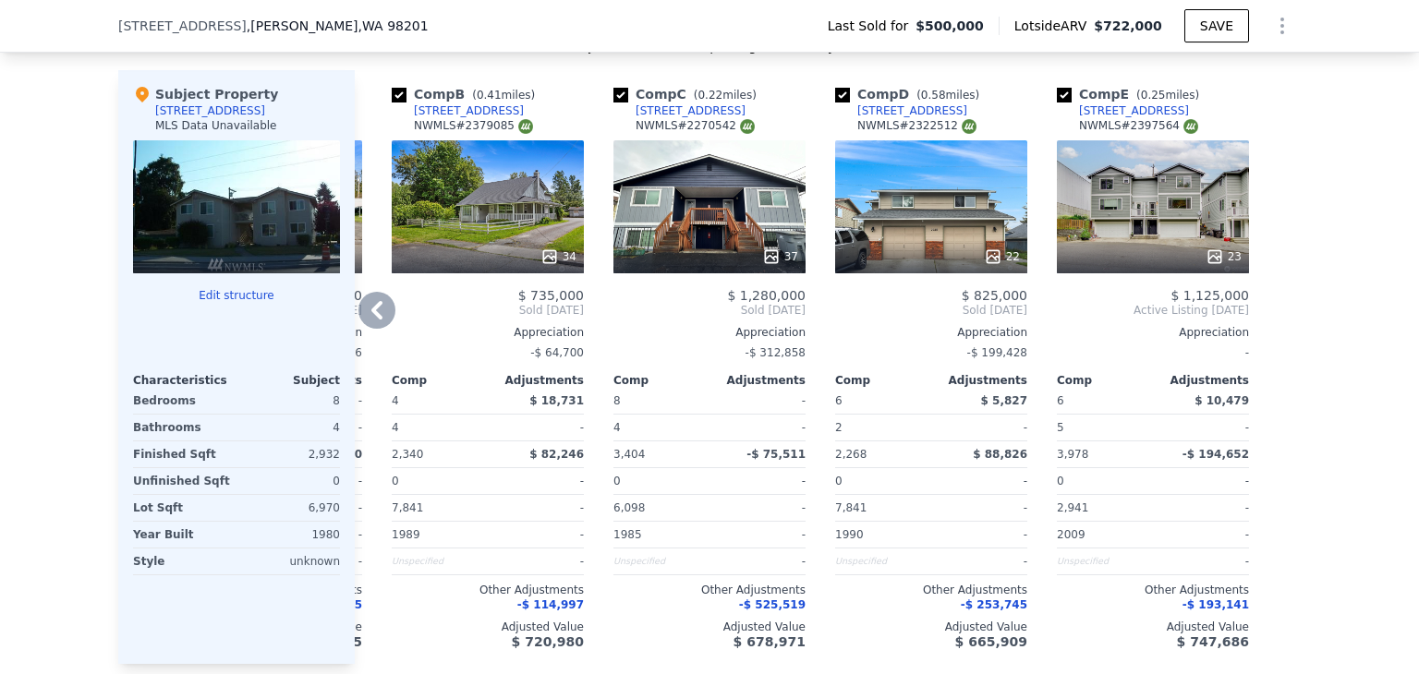
click at [382, 299] on icon at bounding box center [376, 310] width 37 height 37
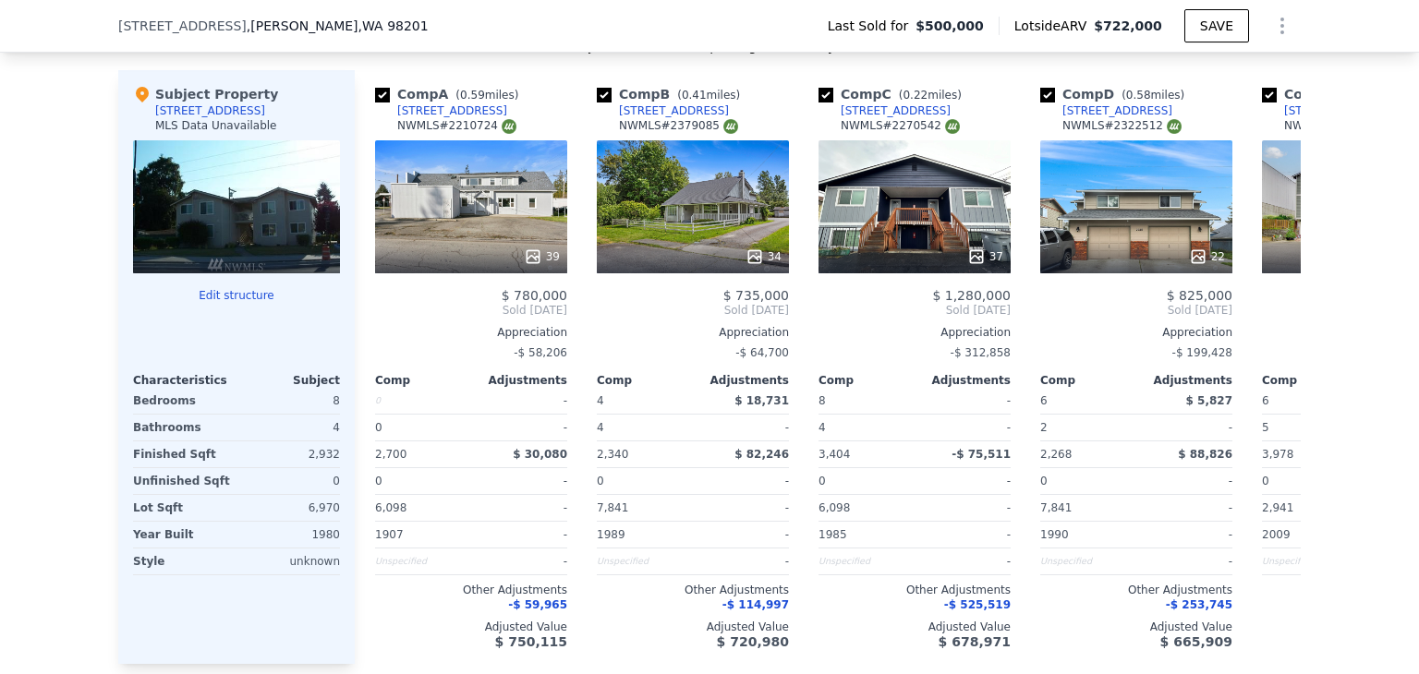
scroll to position [0, 0]
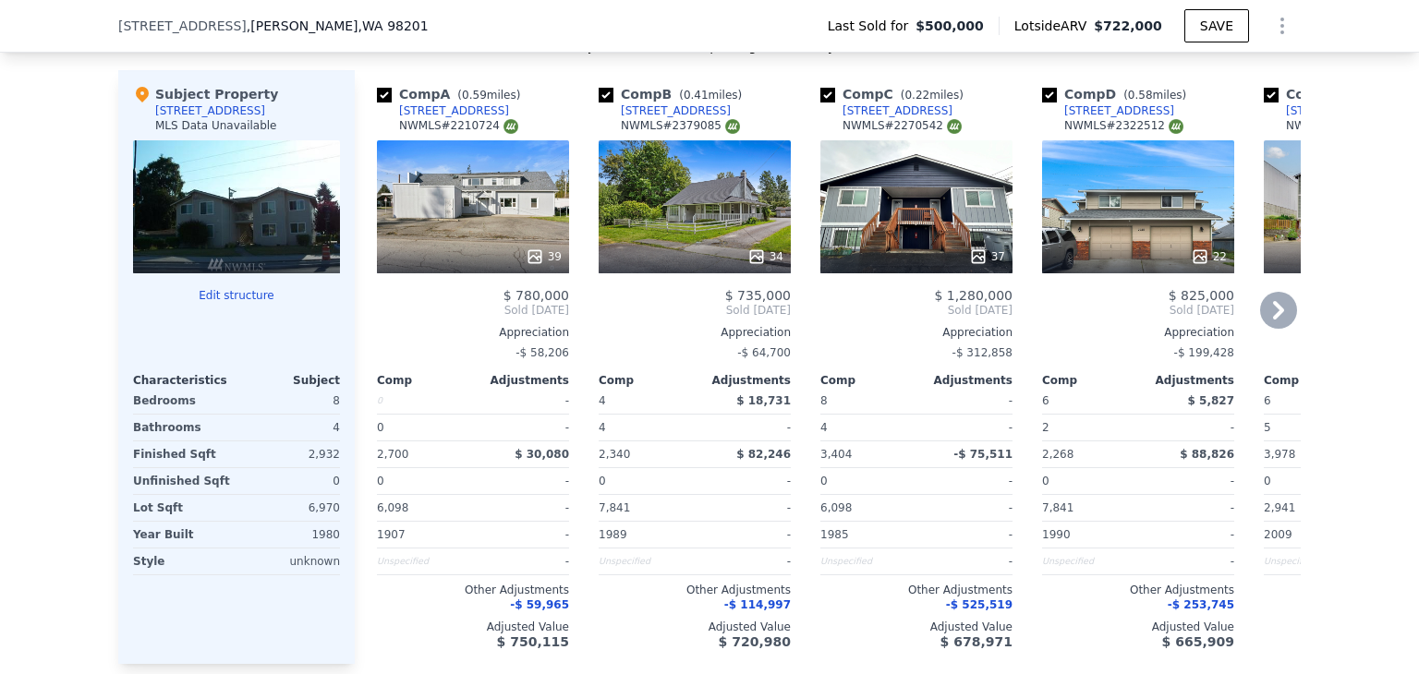
click at [875, 255] on div "37" at bounding box center [917, 257] width 176 height 18
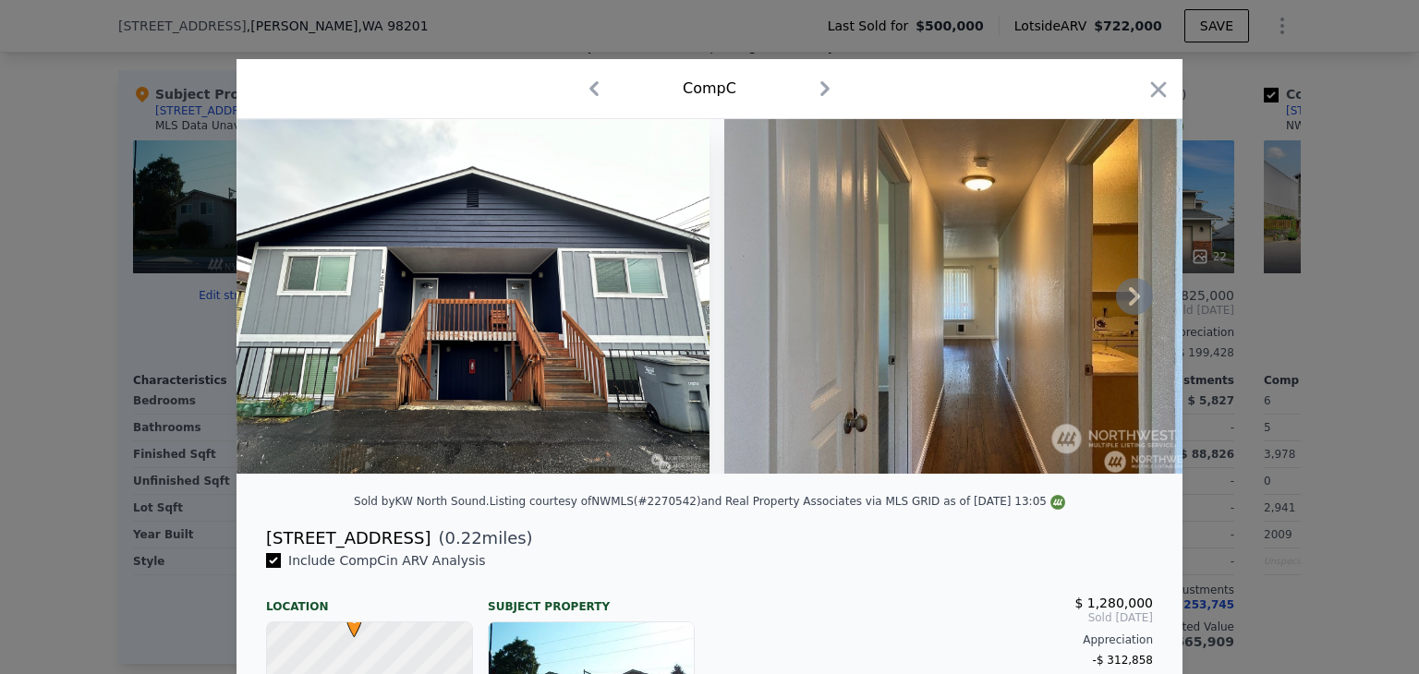
click at [1140, 302] on icon at bounding box center [1134, 296] width 37 height 37
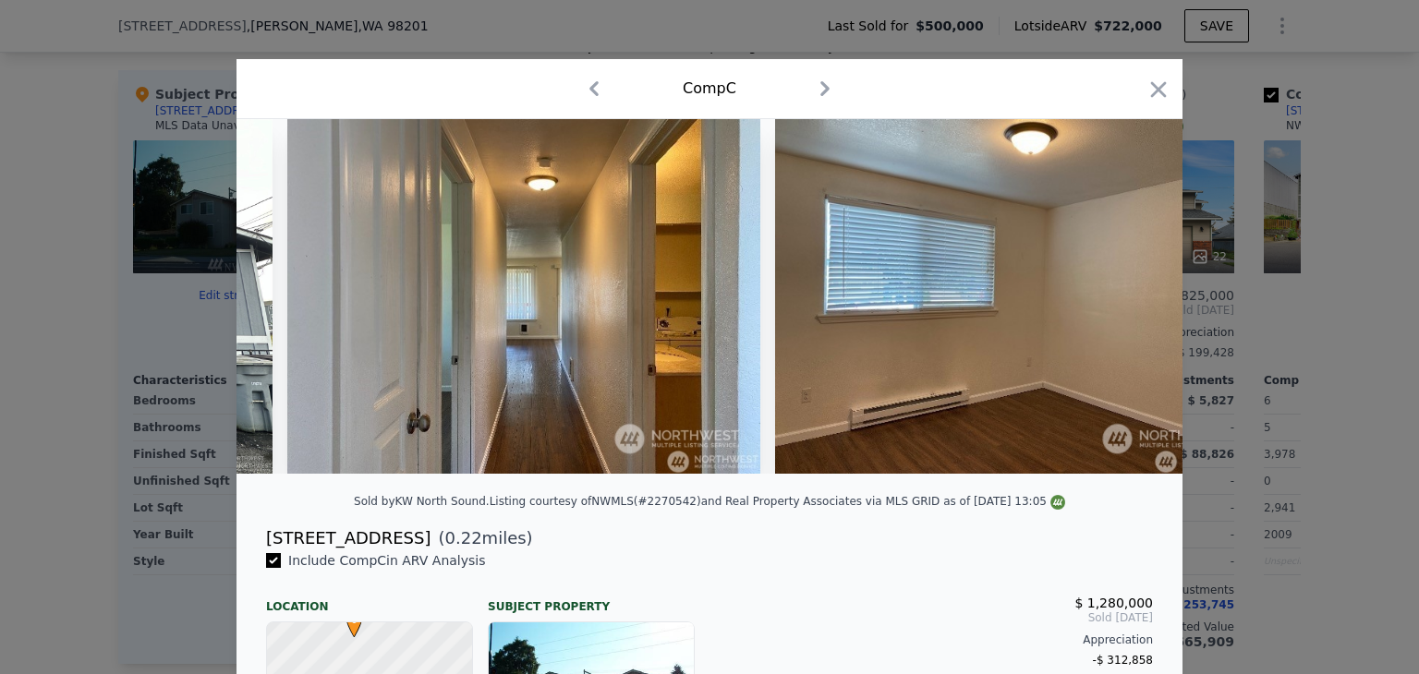
scroll to position [0, 443]
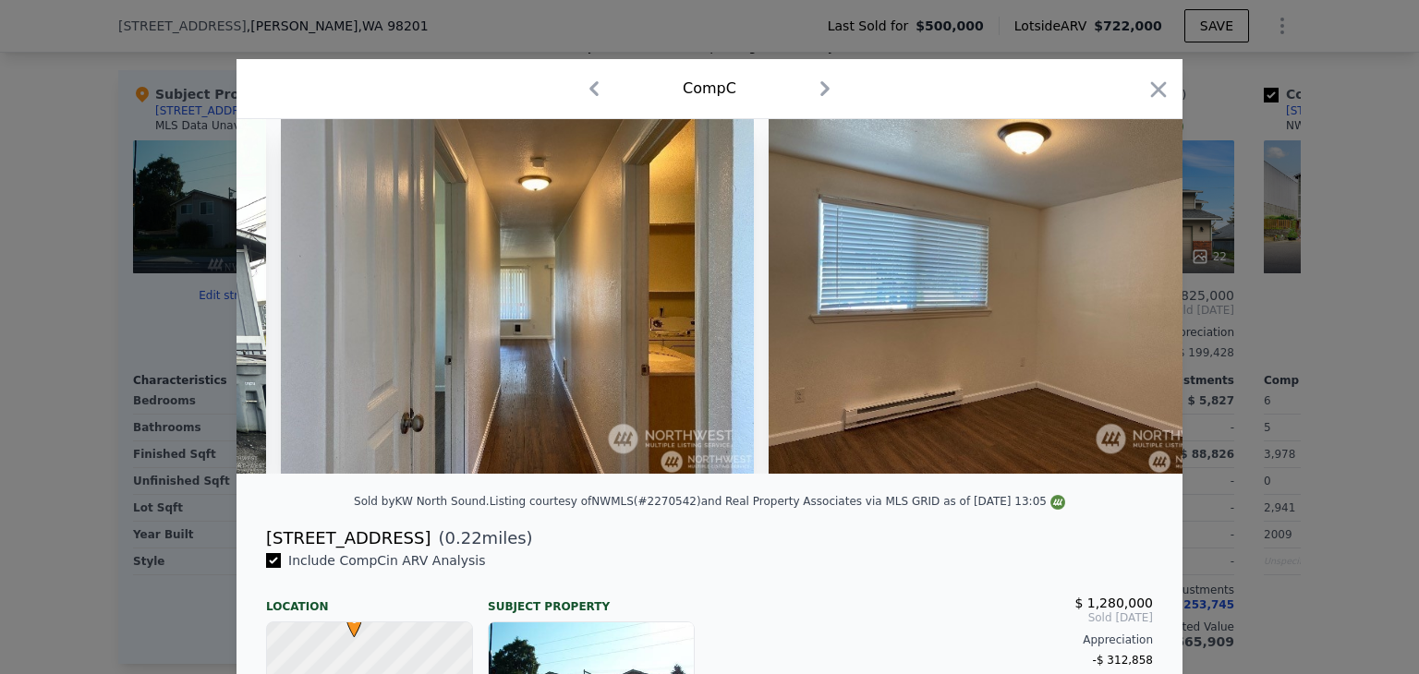
click at [1140, 302] on img at bounding box center [1005, 296] width 473 height 355
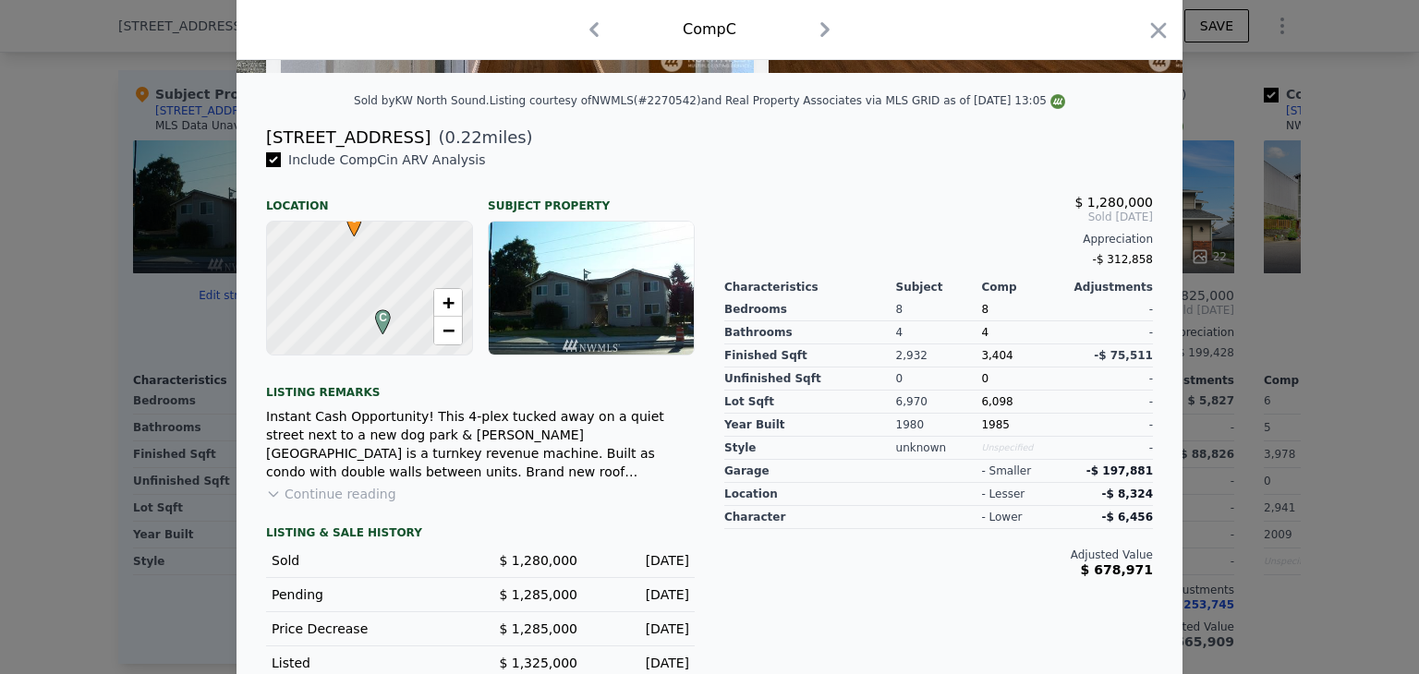
scroll to position [371, 0]
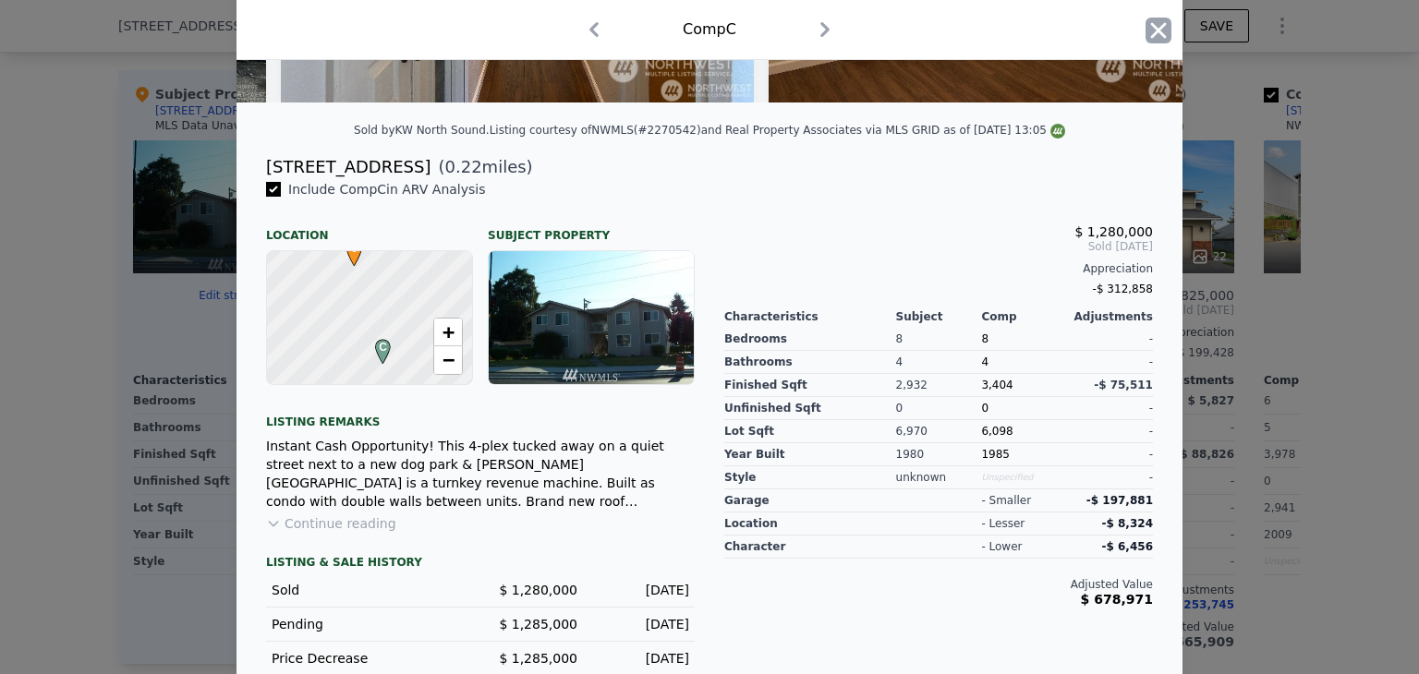
click at [1149, 23] on icon "button" at bounding box center [1159, 31] width 26 height 26
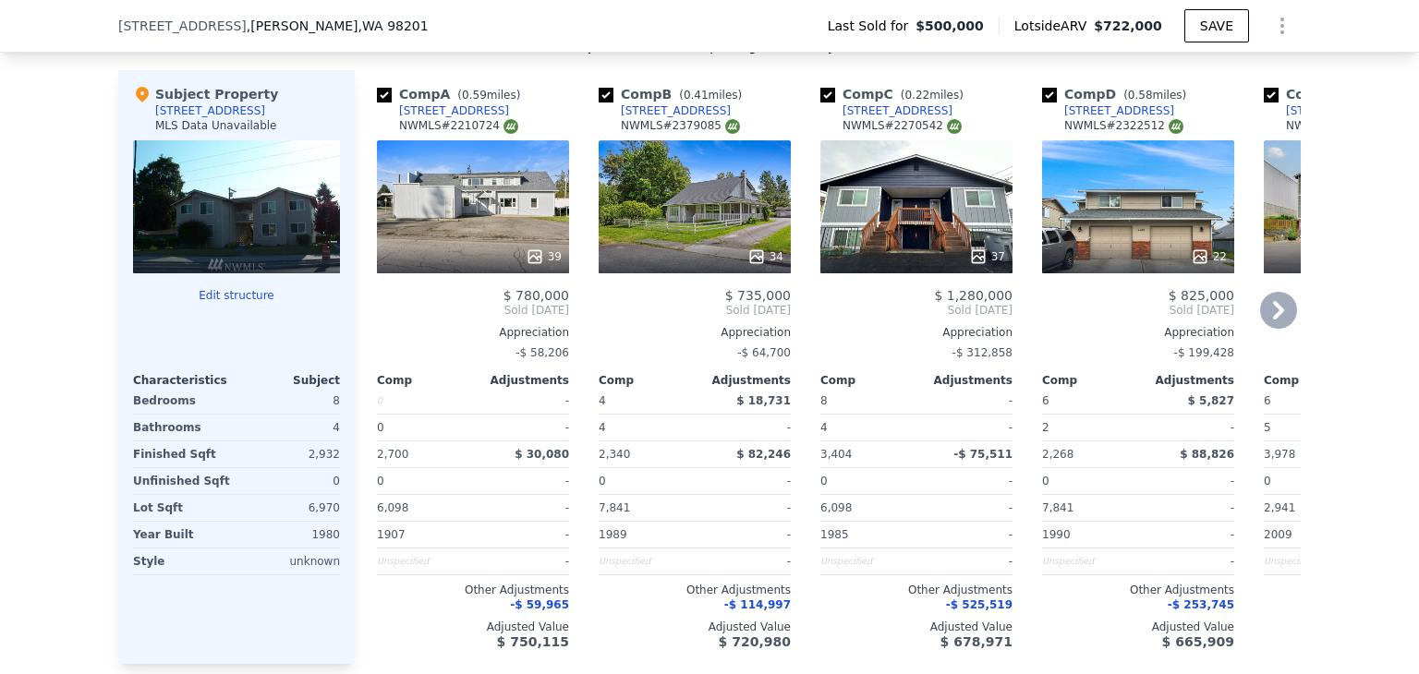
scroll to position [1840, 0]
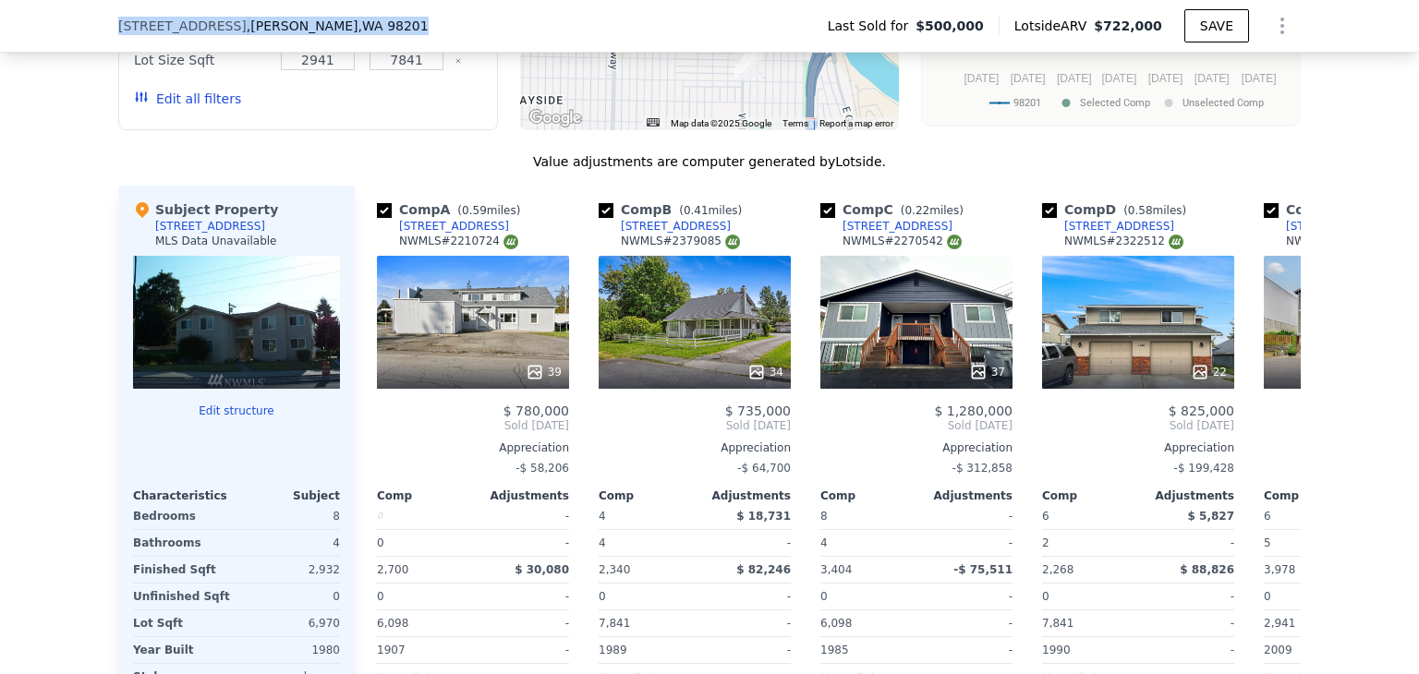
click at [66, 12] on div "[STREET_ADDRESS][PERSON_NAME] Last Sold for $500,000 Lotside ARV $722,000 SAVE" at bounding box center [709, 26] width 1419 height 53
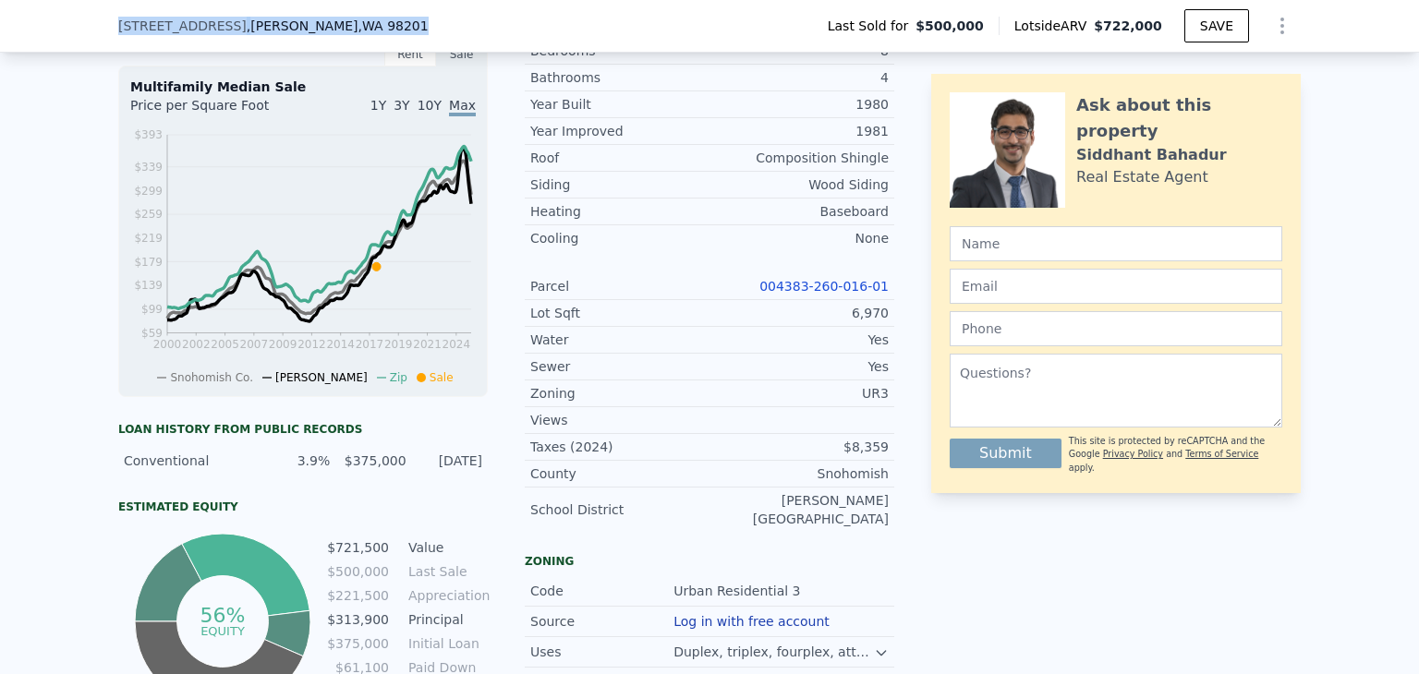
scroll to position [521, 0]
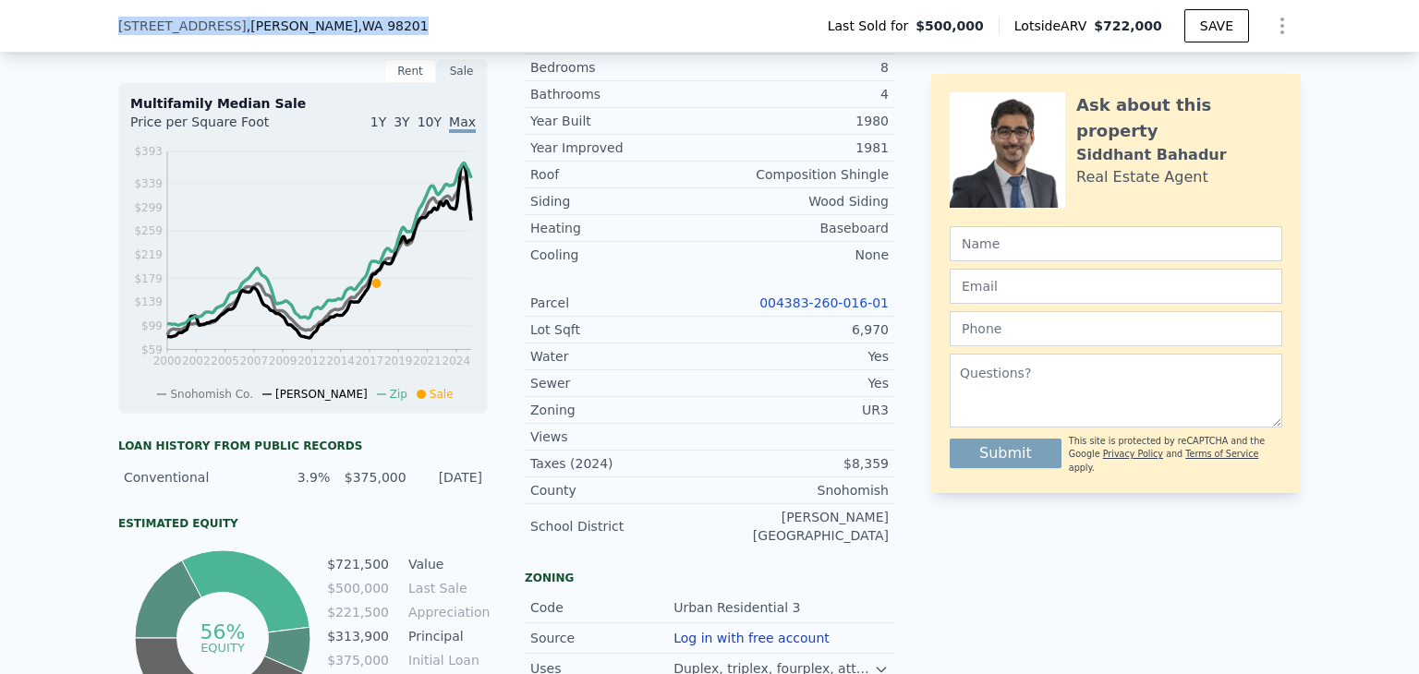
click at [822, 310] on link "004383-260-016-01" at bounding box center [823, 303] width 129 height 15
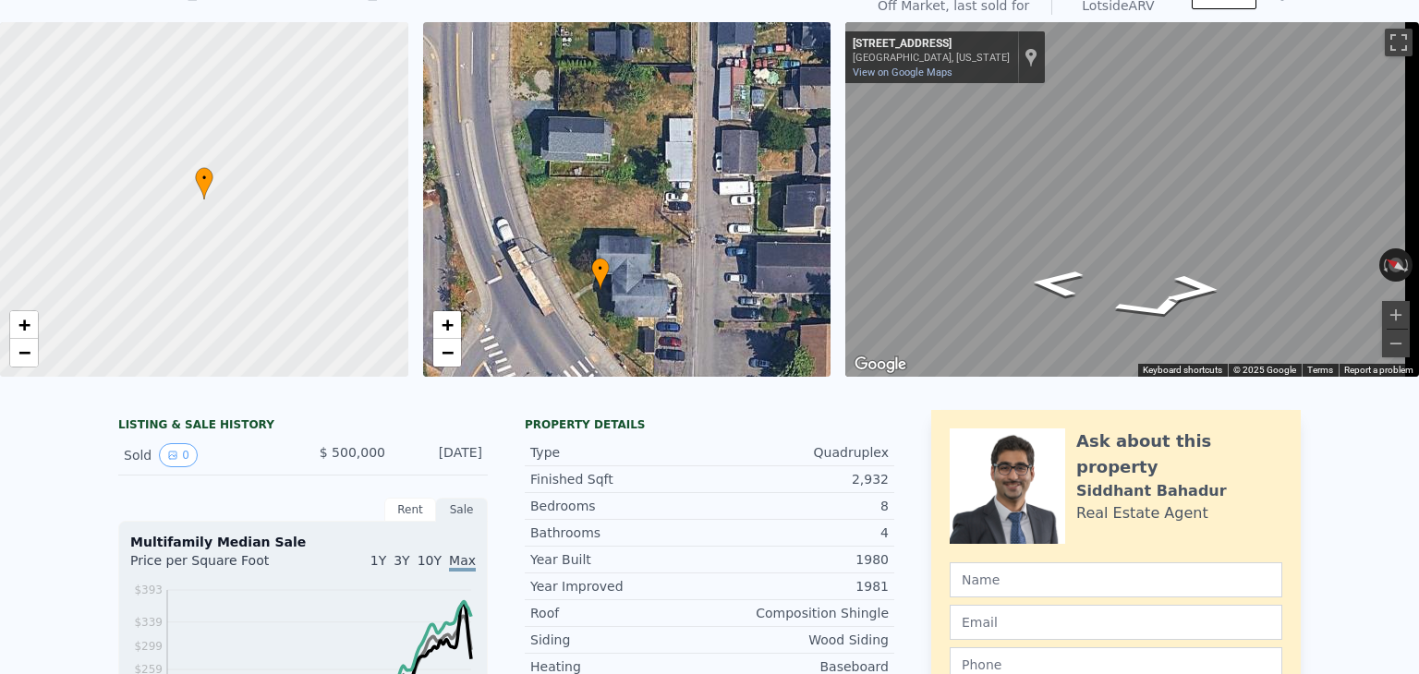
scroll to position [0, 0]
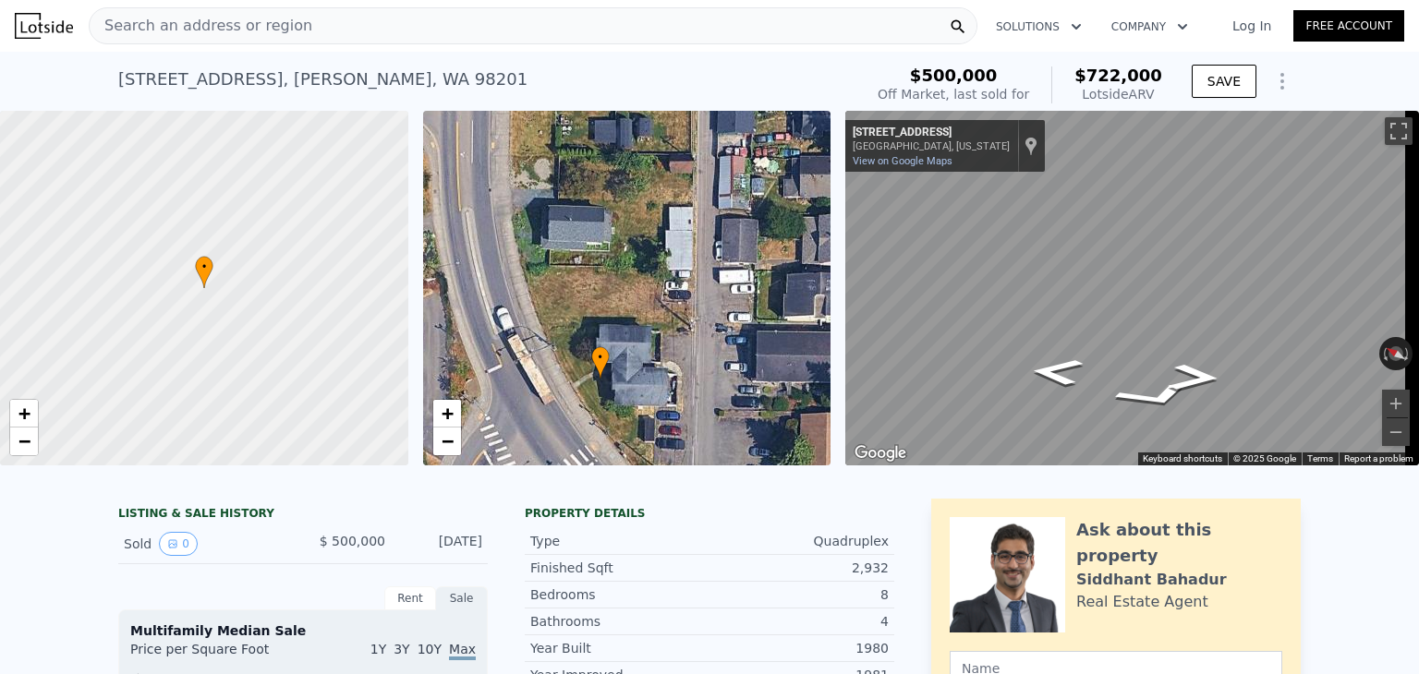
click at [258, 17] on span "Search an address or region" at bounding box center [201, 26] width 223 height 22
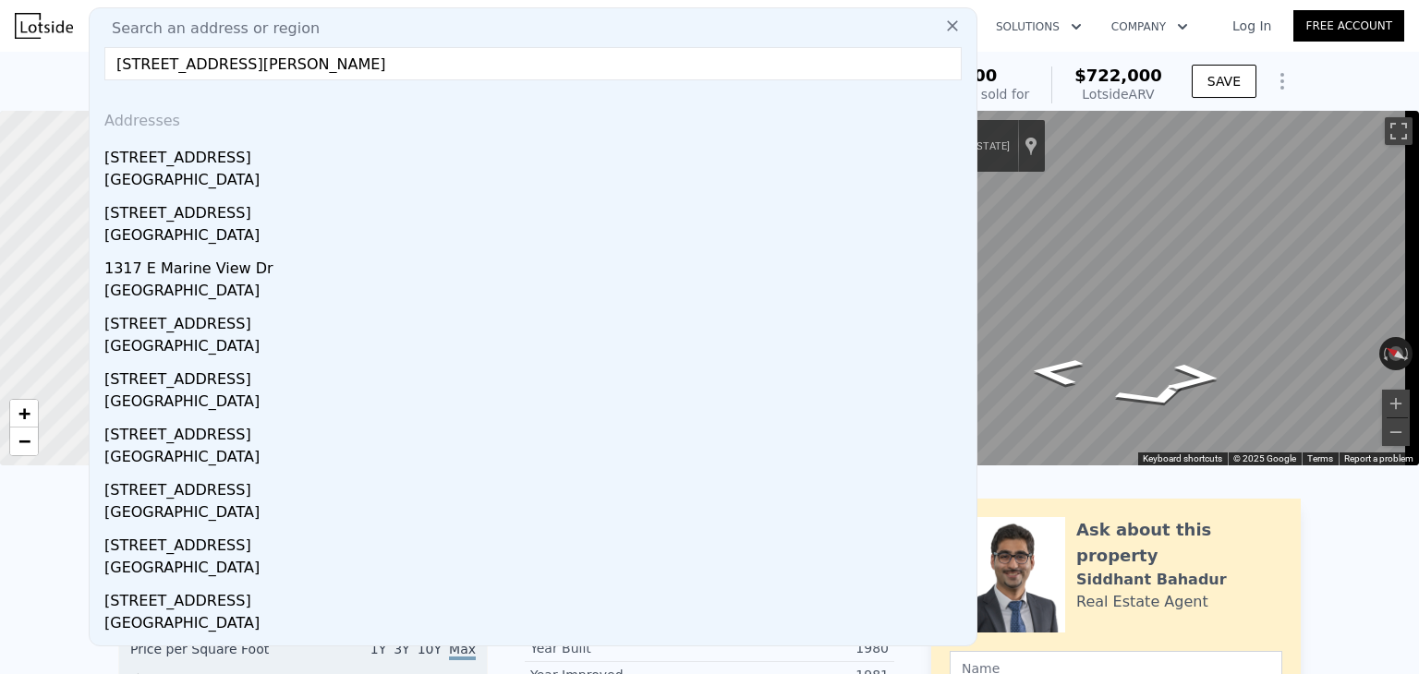
click at [443, 55] on input "[STREET_ADDRESS][PERSON_NAME]" at bounding box center [532, 63] width 857 height 33
type input "[STREET_ADDRESS][PERSON_NAME]"
click at [943, 31] on icon at bounding box center [952, 26] width 18 height 18
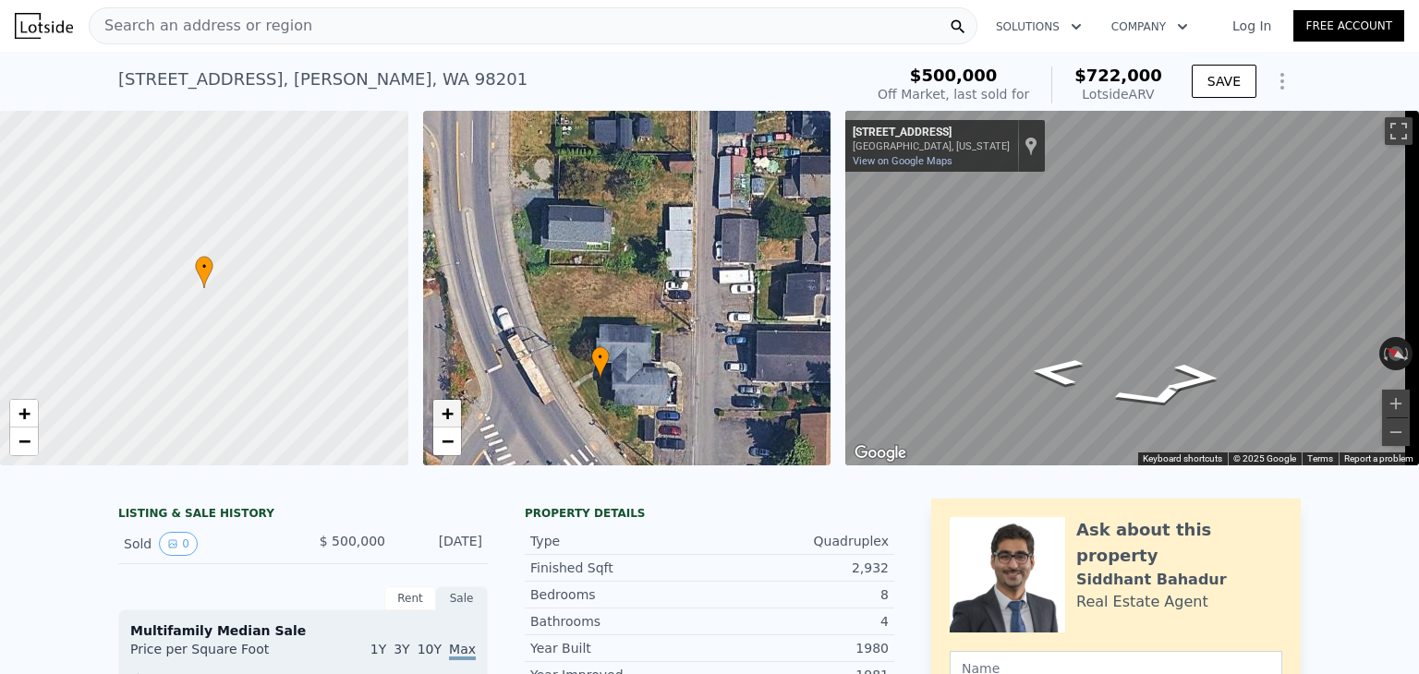
click at [449, 415] on span "+" at bounding box center [447, 413] width 12 height 23
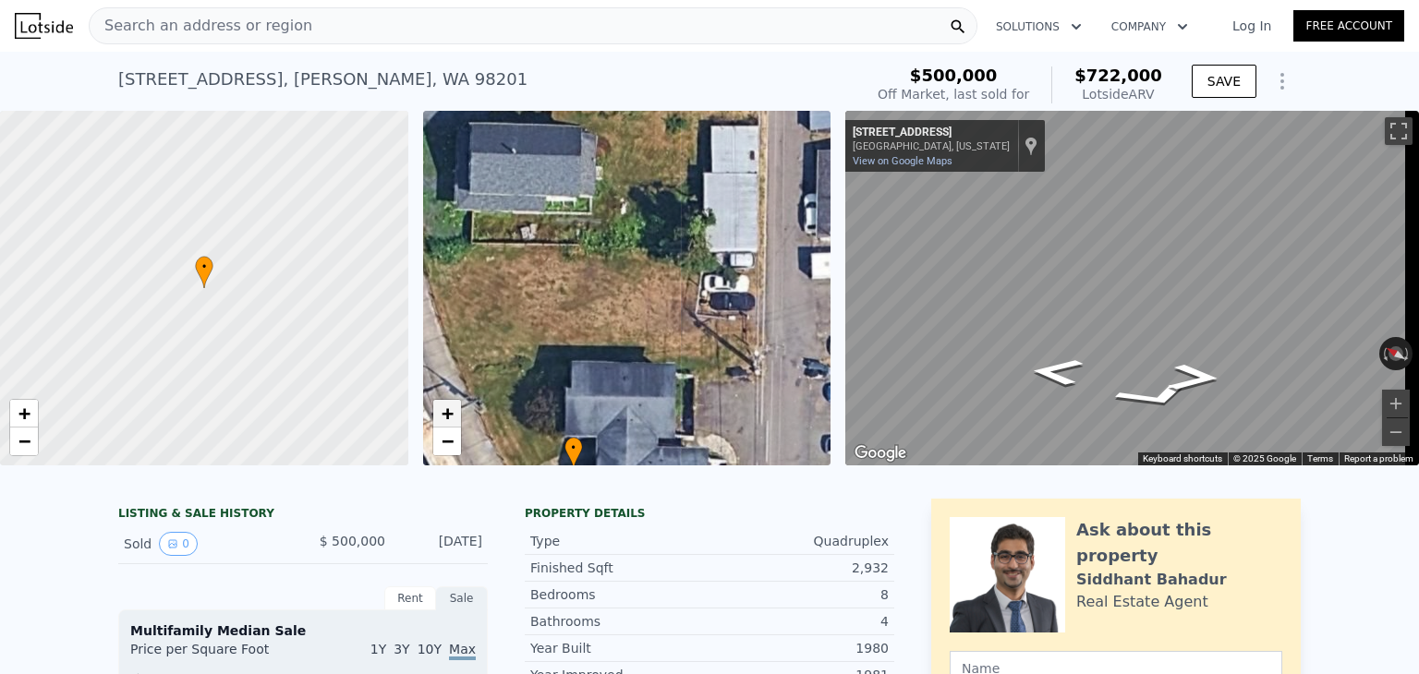
click at [449, 415] on span "+" at bounding box center [447, 413] width 12 height 23
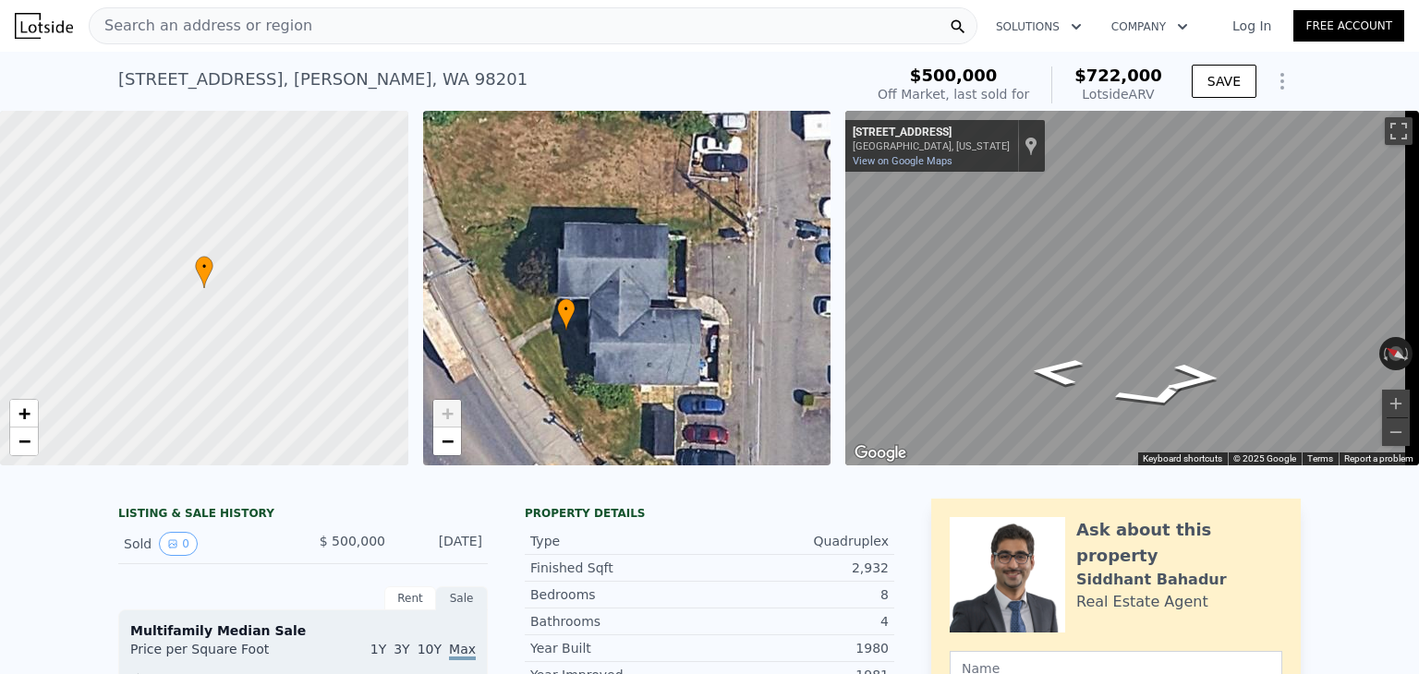
drag, startPoint x: 673, startPoint y: 249, endPoint x: 648, endPoint y: 164, distance: 88.0
click at [648, 164] on div "• + −" at bounding box center [627, 288] width 408 height 355
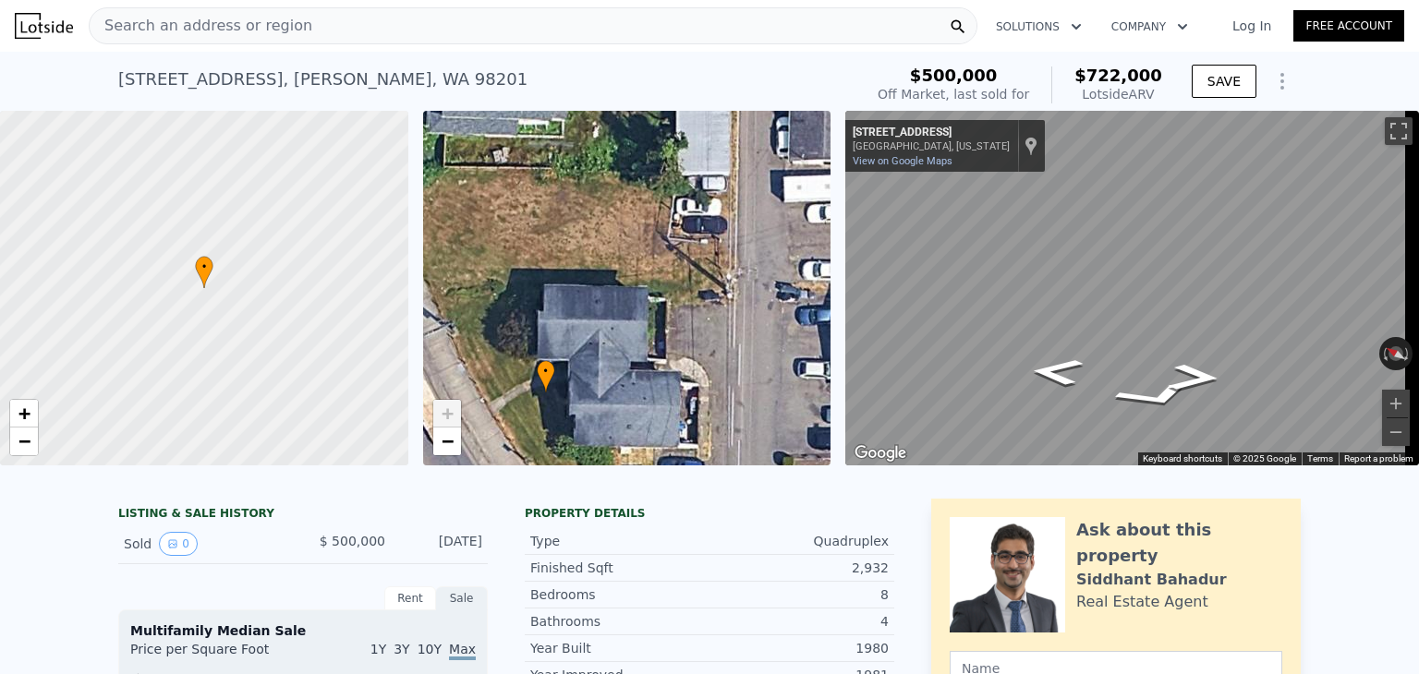
drag, startPoint x: 717, startPoint y: 316, endPoint x: 698, endPoint y: 379, distance: 65.5
click at [698, 379] on div "• + −" at bounding box center [627, 288] width 408 height 355
